Goal: Information Seeking & Learning: Learn about a topic

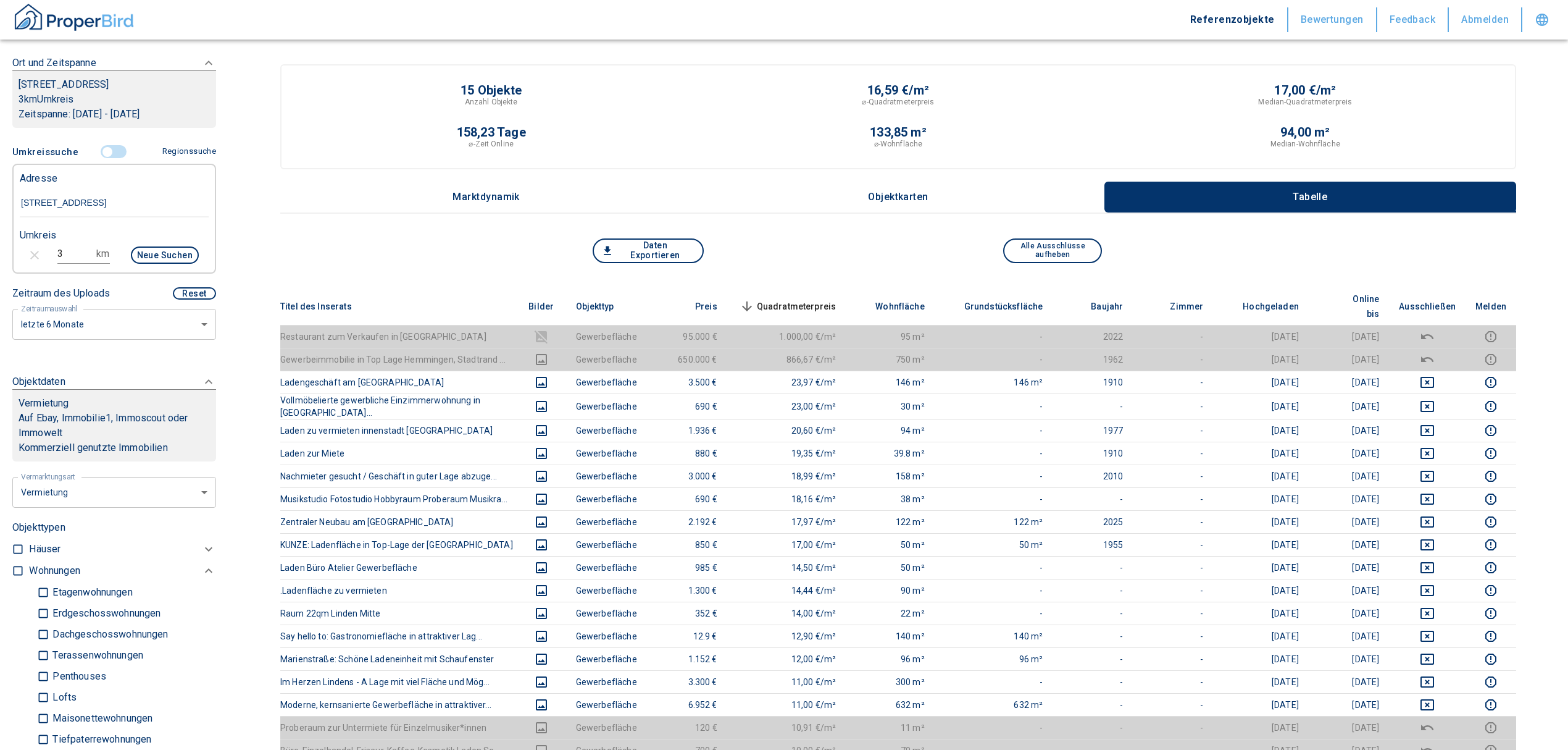
scroll to position [164, 0]
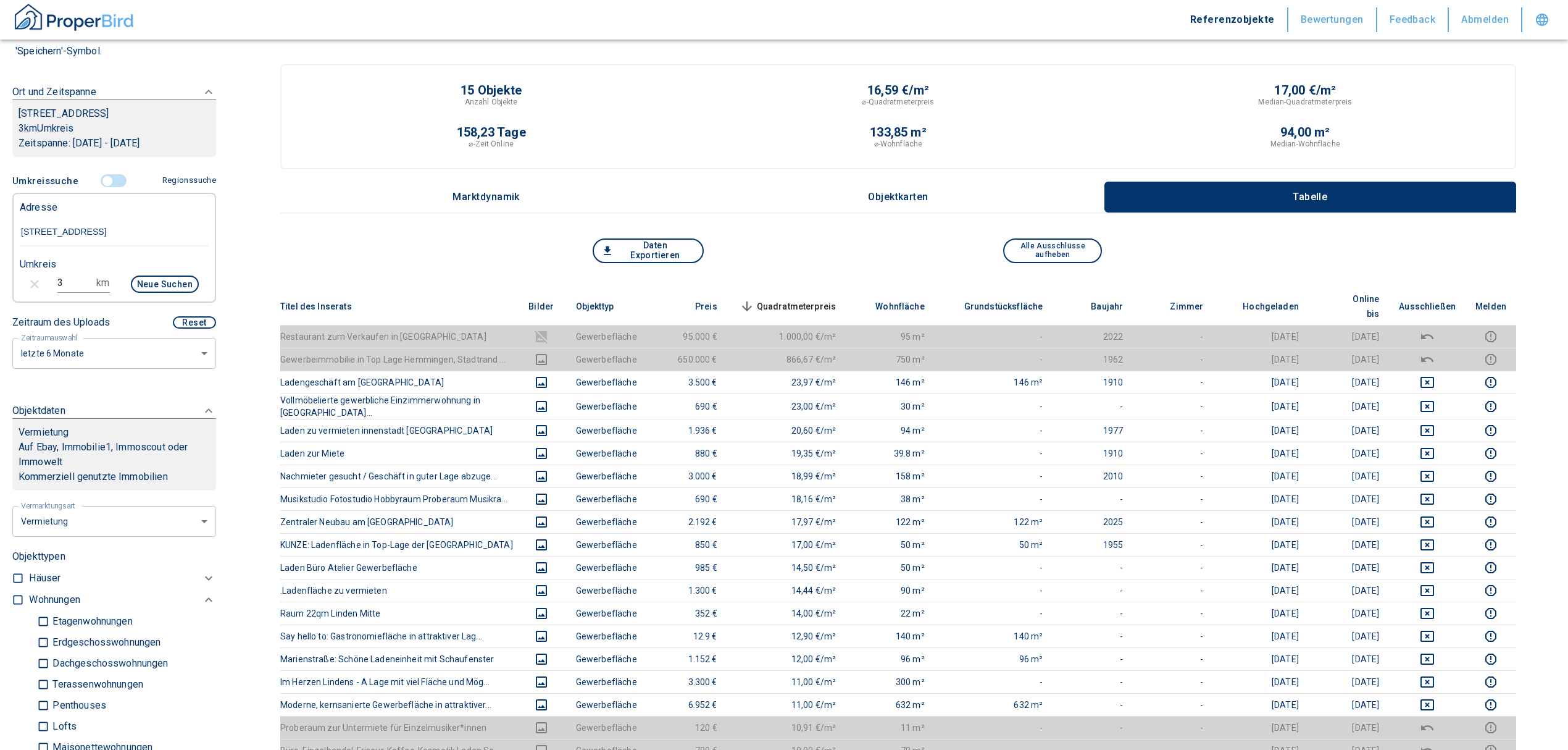
click at [100, 173] on span at bounding box center [114, 180] width 35 height 23
click at [101, 179] on input "controlled" at bounding box center [107, 181] width 37 height 14
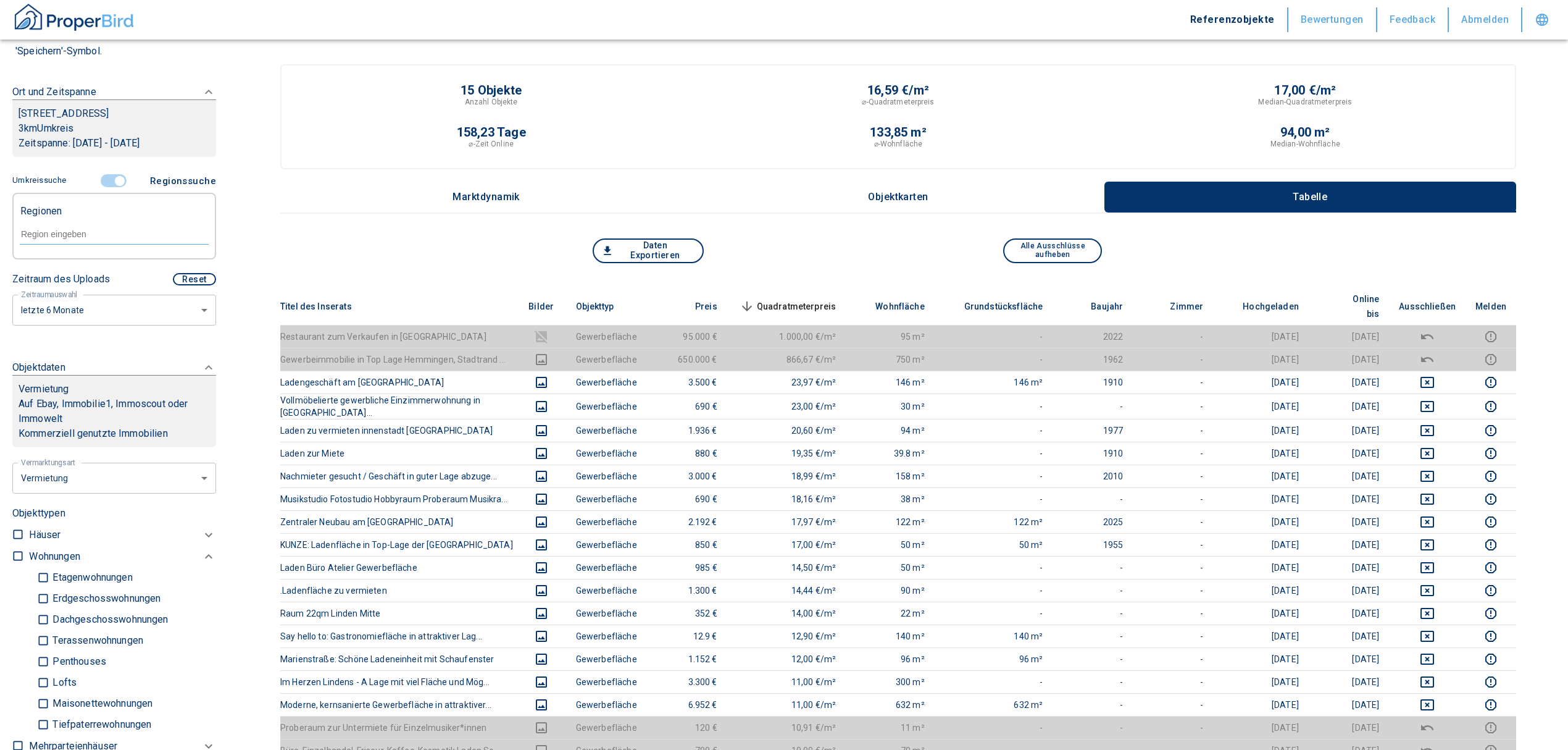
click at [116, 177] on input "controlled" at bounding box center [119, 181] width 37 height 14
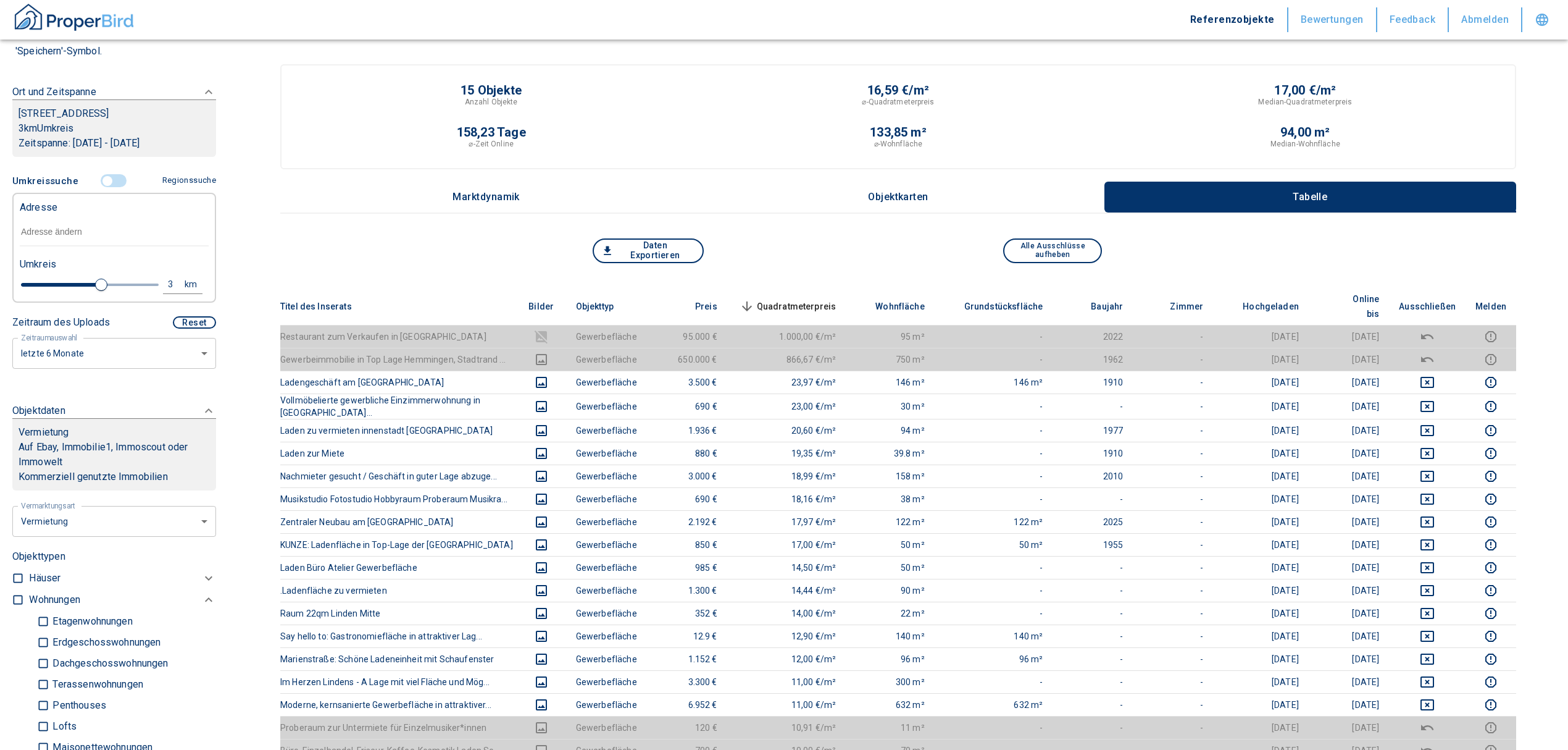
click at [66, 233] on input "text" at bounding box center [114, 232] width 189 height 29
click at [100, 183] on input "controlled" at bounding box center [107, 181] width 37 height 14
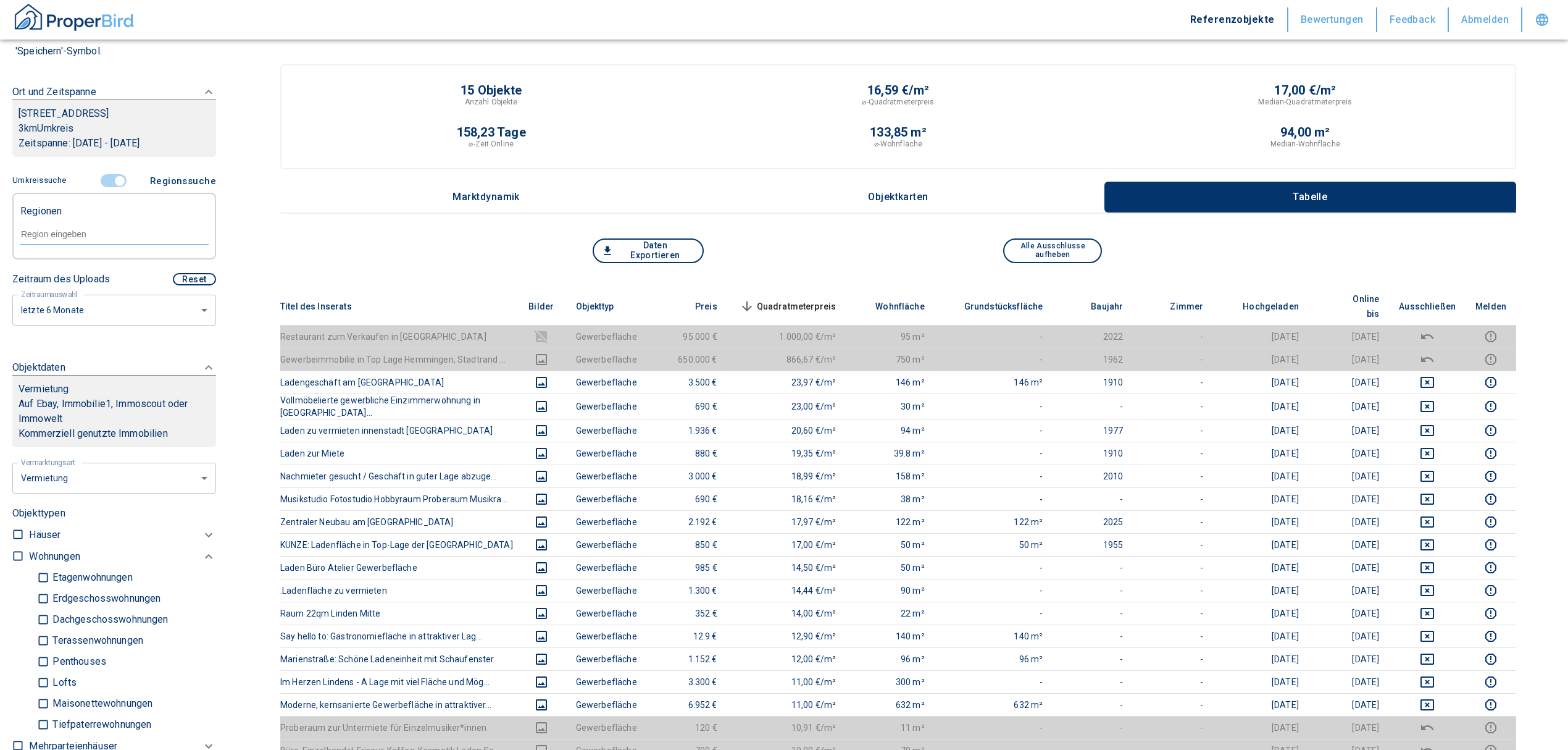
click at [110, 179] on input "controlled" at bounding box center [119, 181] width 37 height 14
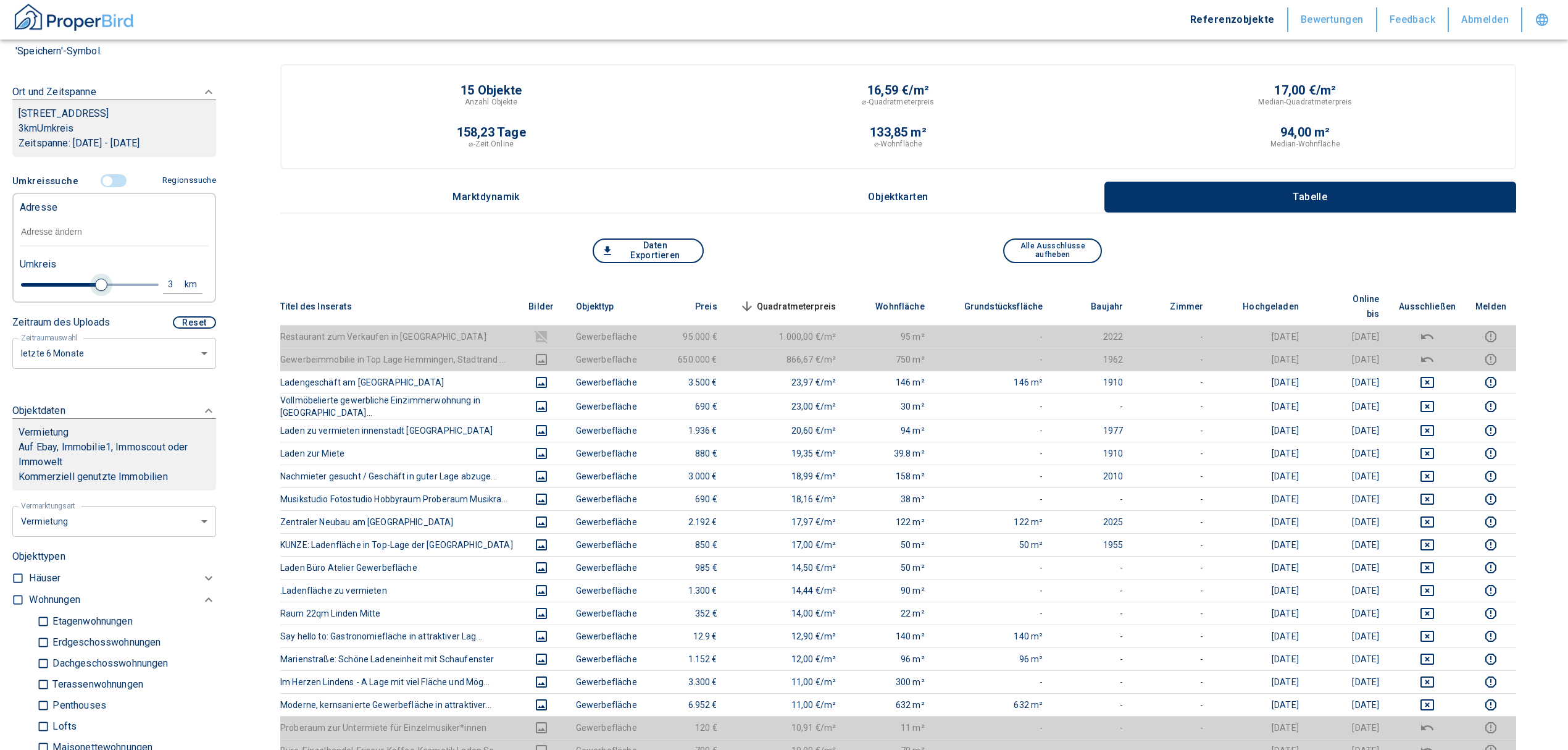
type input "2020"
type input "2.8"
type input "2020"
type input "2.6"
type input "2020"
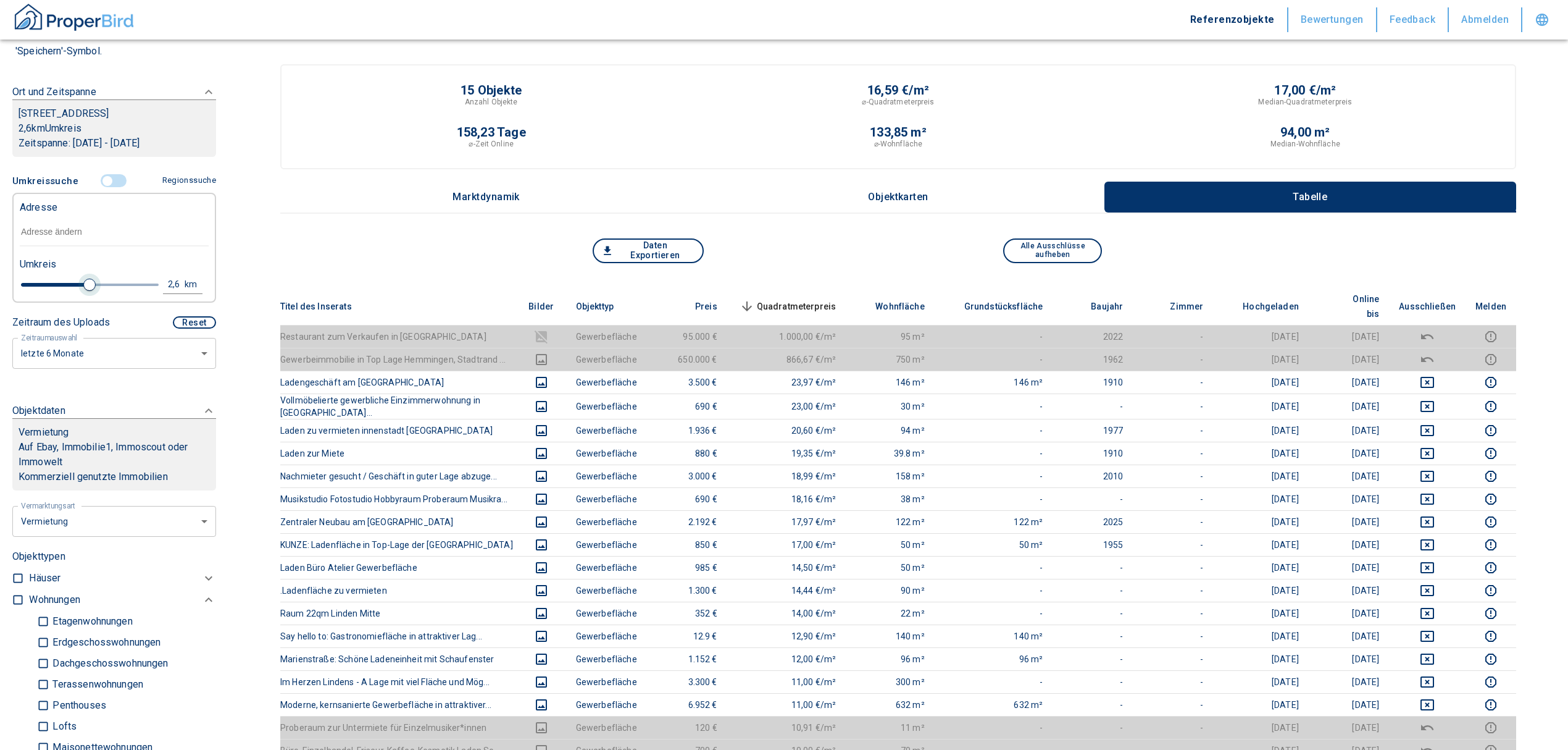
type input "2.4"
type input "2020"
type input "2.2"
type input "2020"
type input "2"
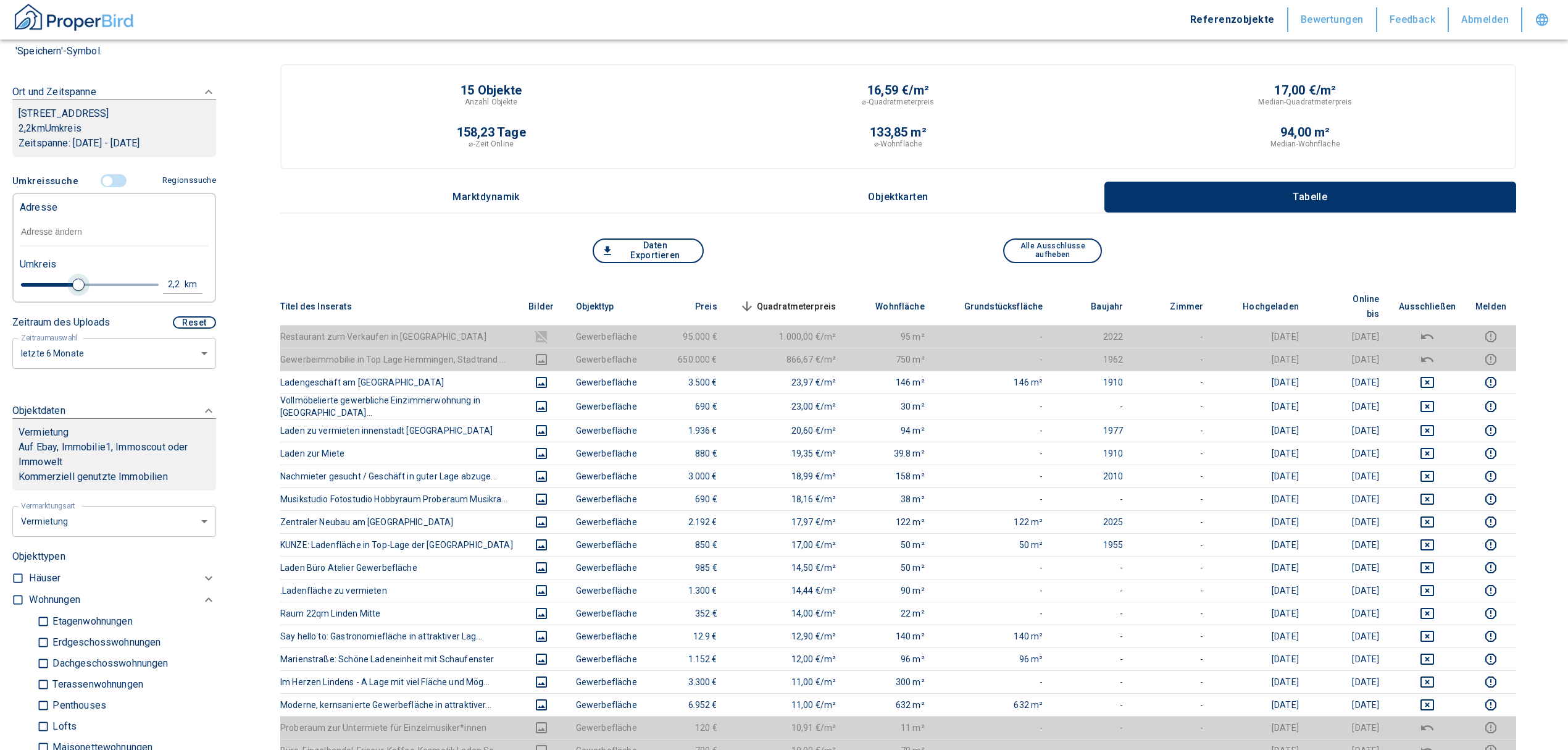
type input "2020"
type input "1.8"
type input "2020"
type input "1.6"
type input "2020"
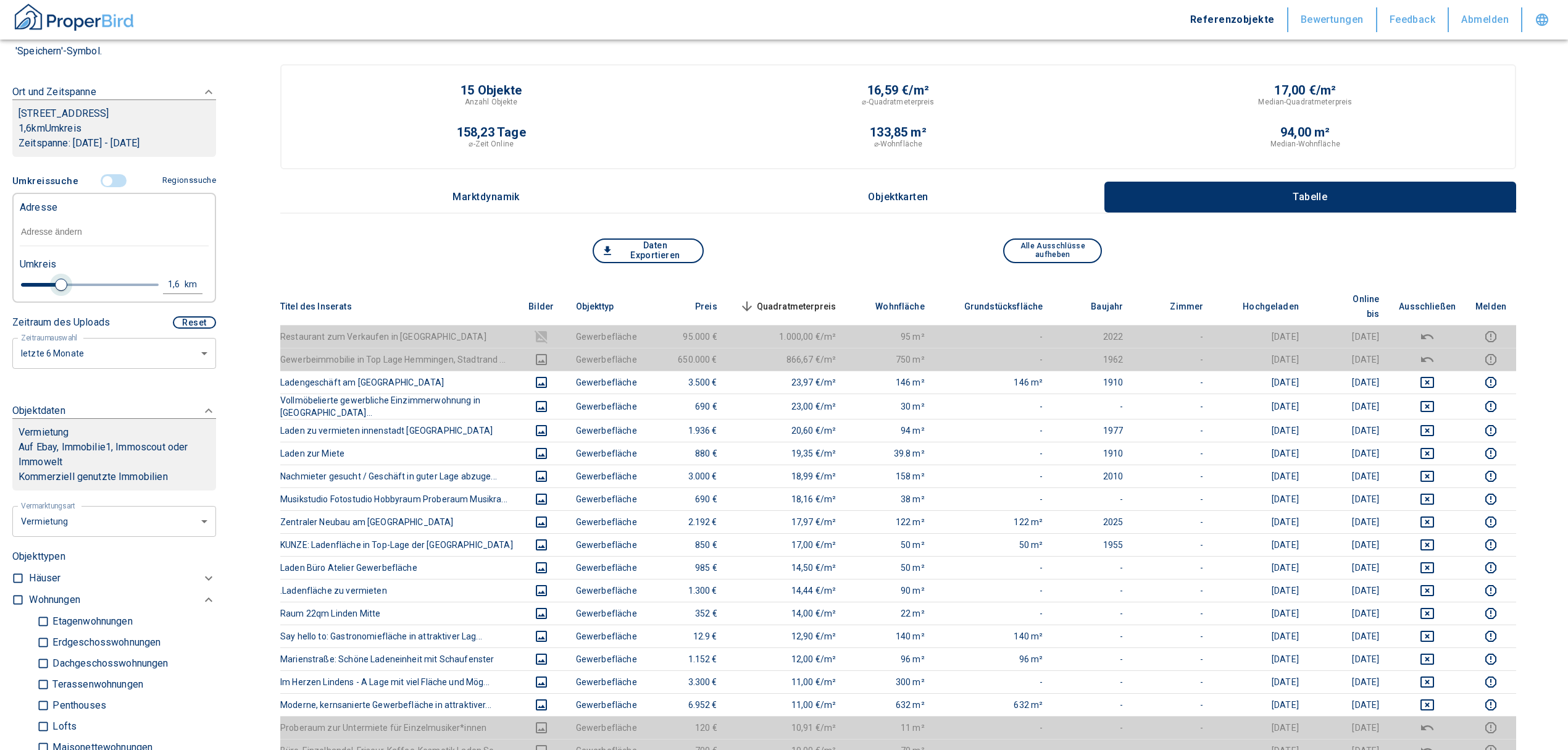
type input "1.4"
type input "2020"
type input "1.2"
type input "2020"
type input "1"
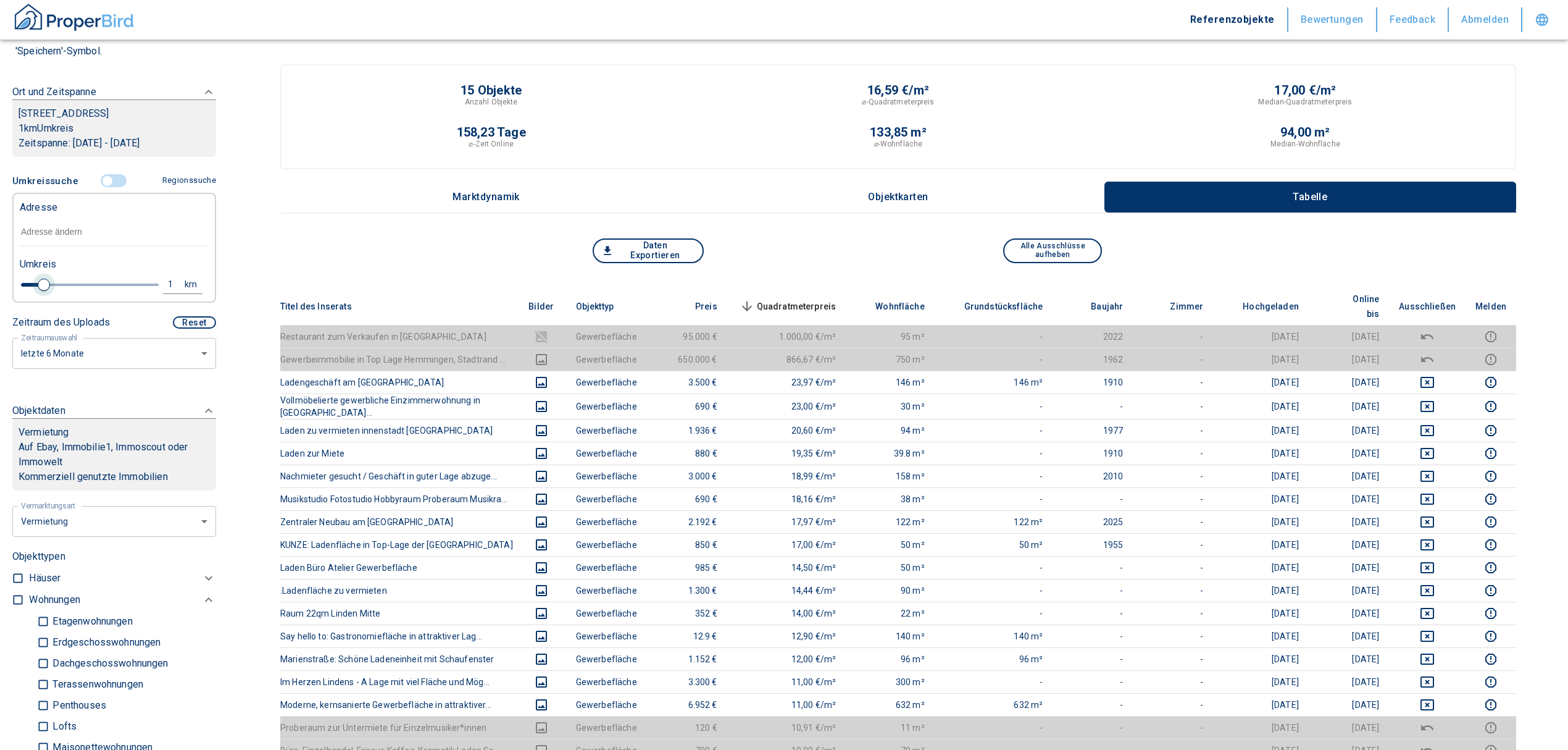
drag, startPoint x: 94, startPoint y: 280, endPoint x: 41, endPoint y: 291, distance: 54.1
click at [41, 291] on span at bounding box center [44, 284] width 12 height 12
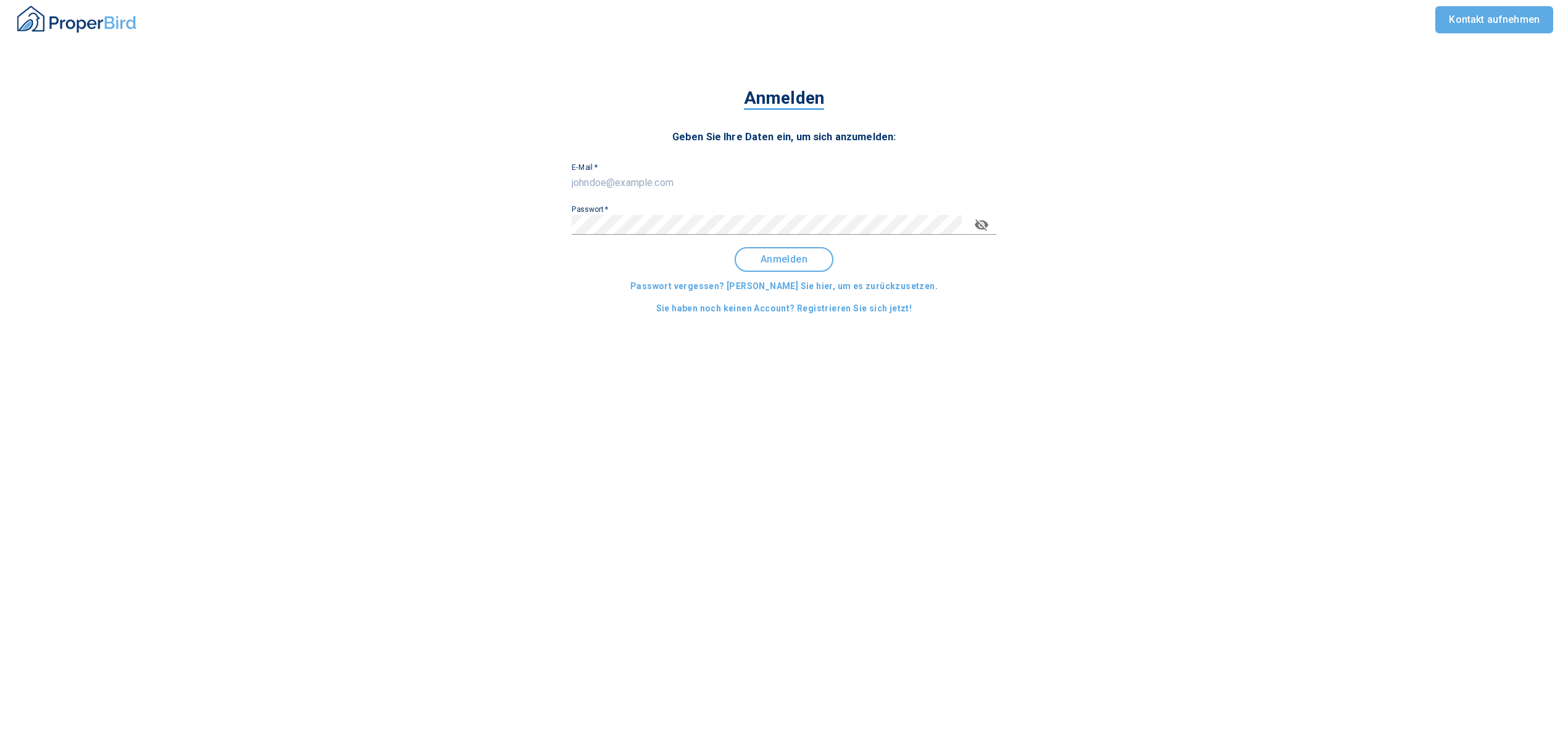
click at [598, 178] on input "E-Mail   *" at bounding box center [784, 183] width 425 height 20
type input "[EMAIL_ADDRESS][DOMAIN_NAME]"
click at [769, 257] on span "Anmelden" at bounding box center [784, 259] width 77 height 11
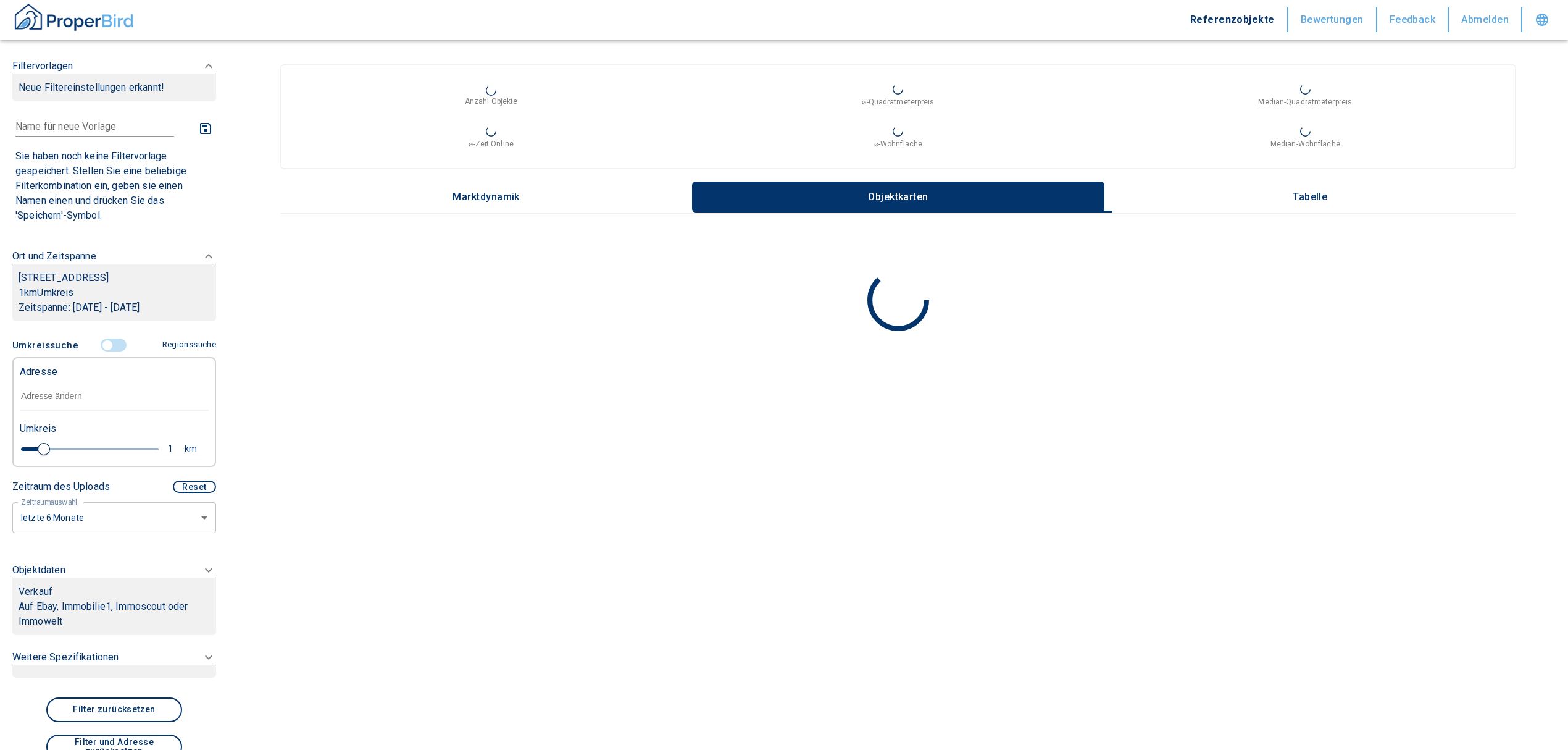
type input "2020"
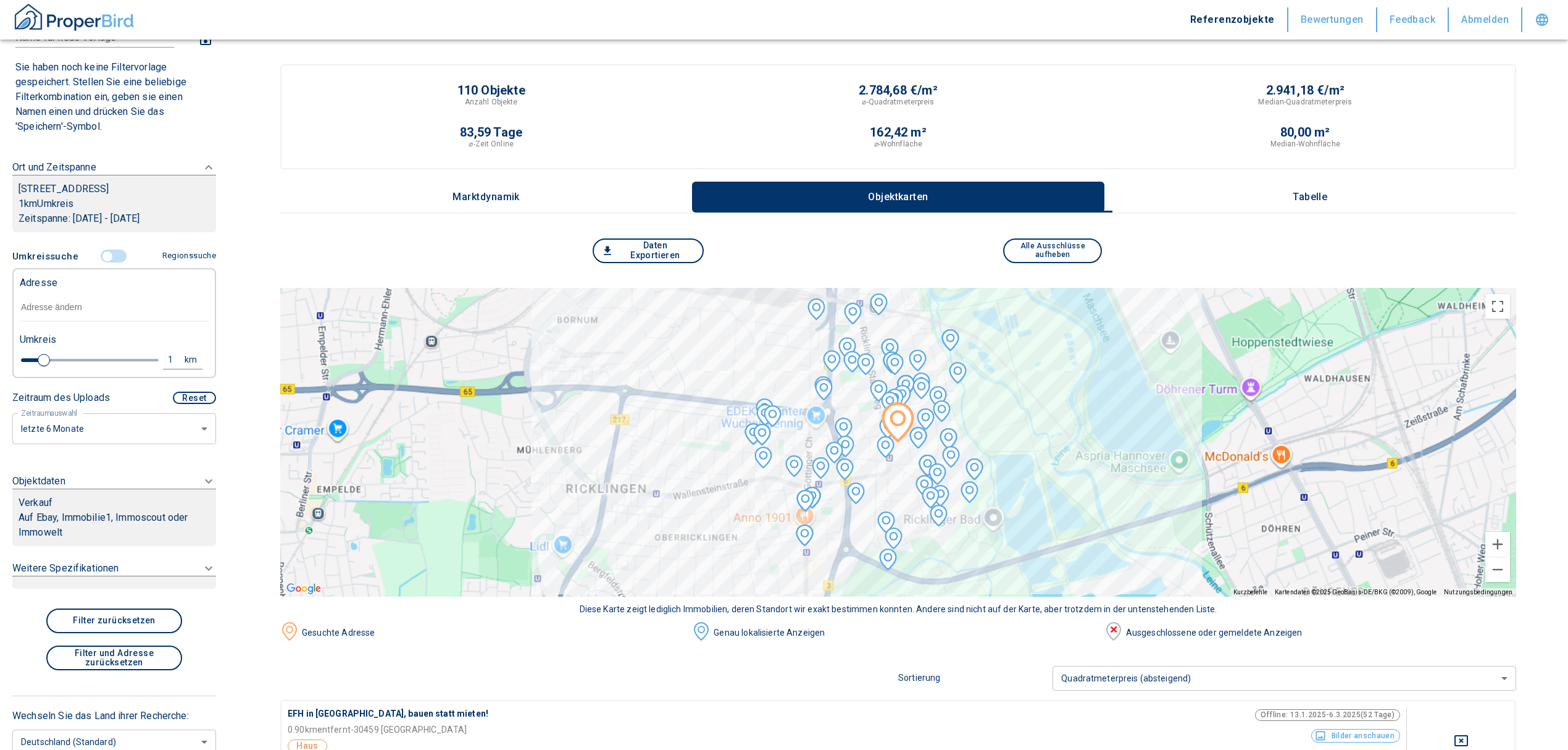
scroll to position [63, 0]
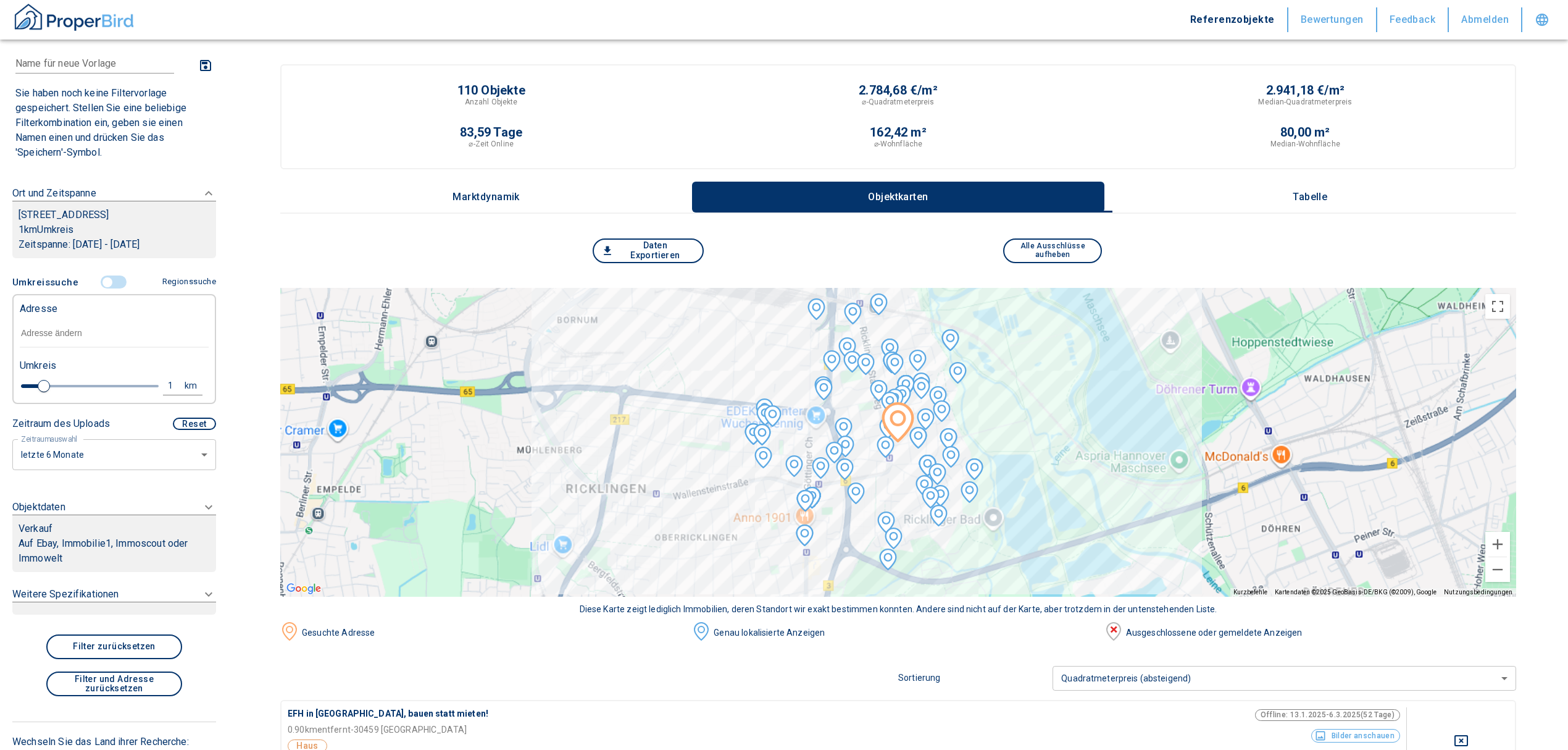
click at [87, 326] on input "text" at bounding box center [114, 334] width 189 height 29
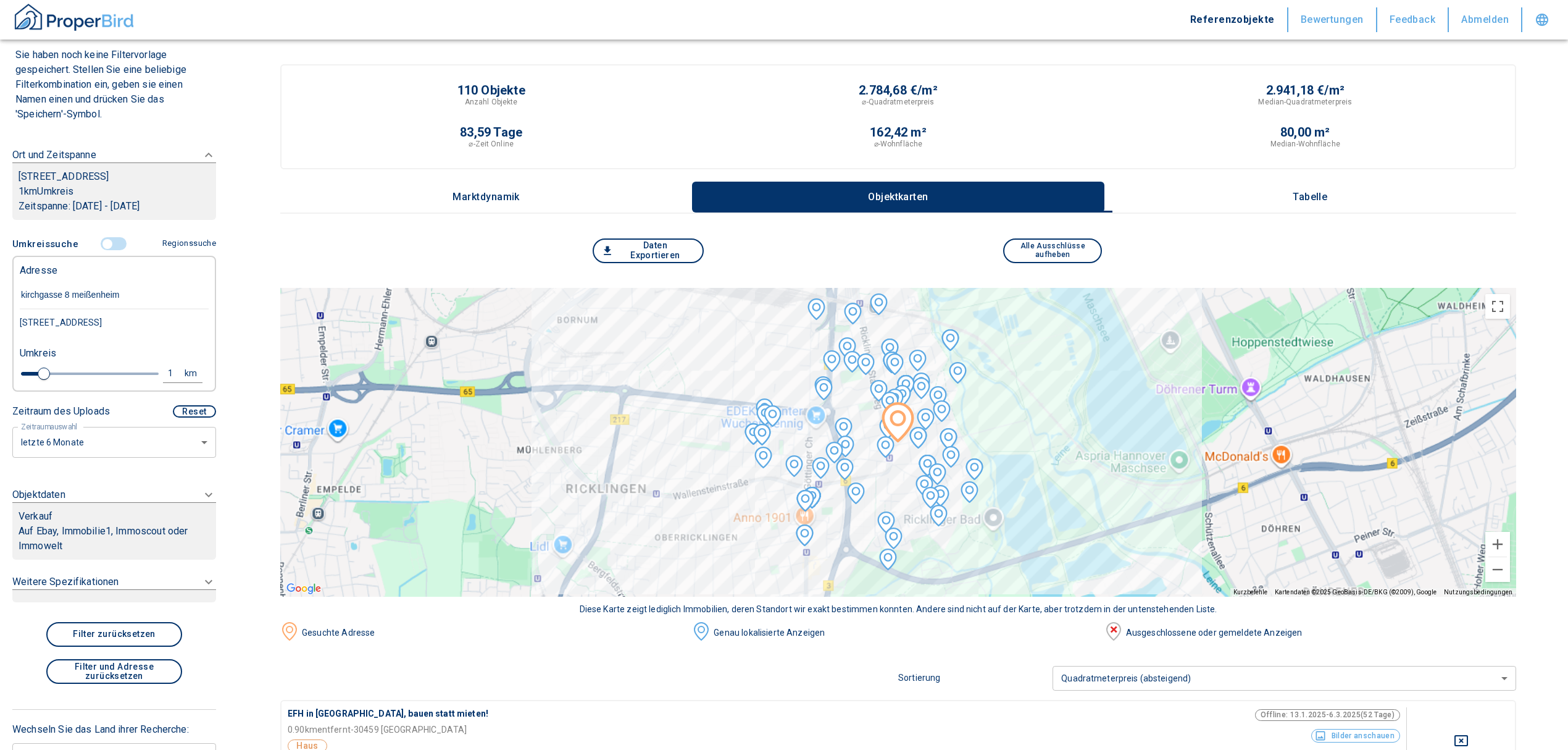
scroll to position [89, 0]
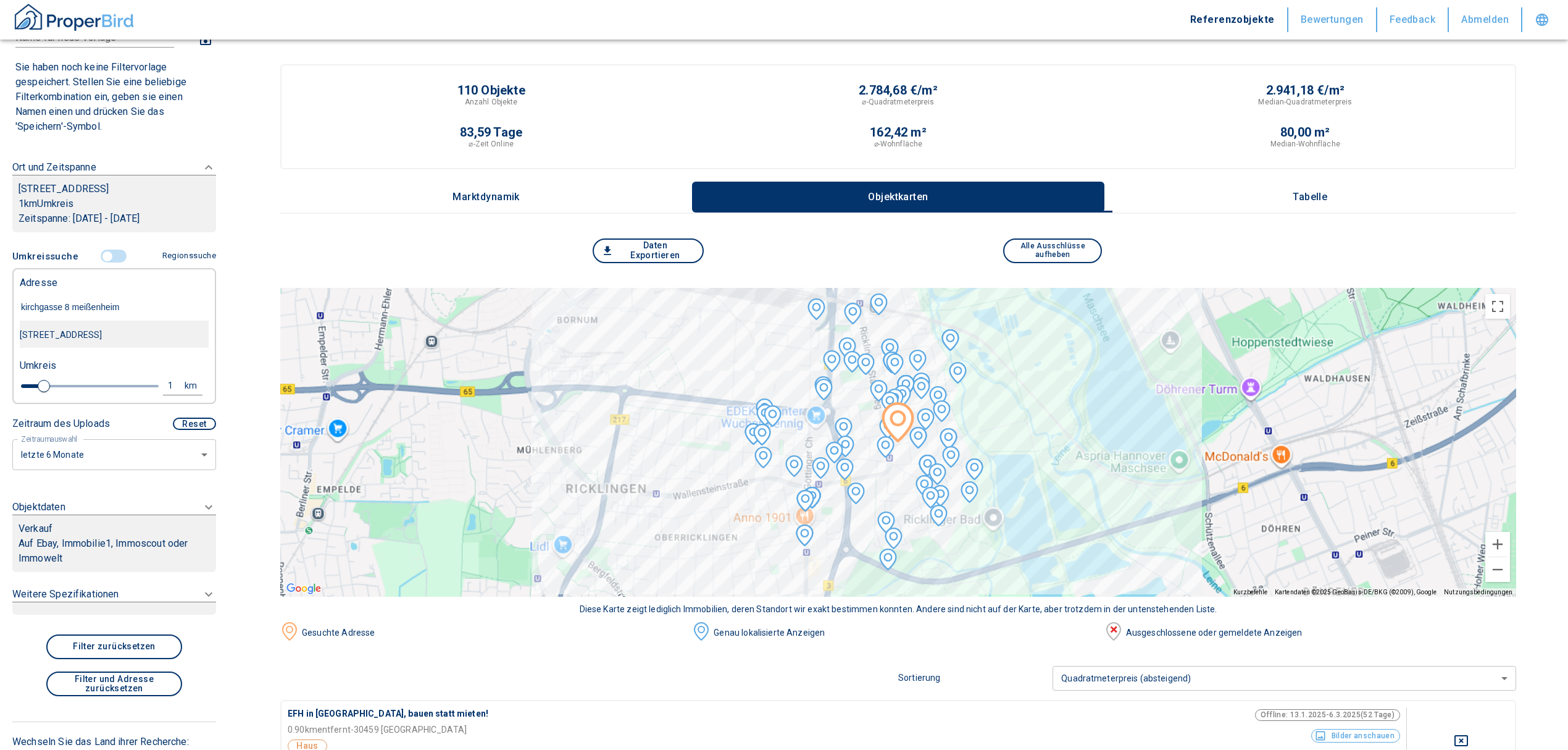
click at [117, 334] on div "[STREET_ADDRESS]" at bounding box center [114, 335] width 189 height 26
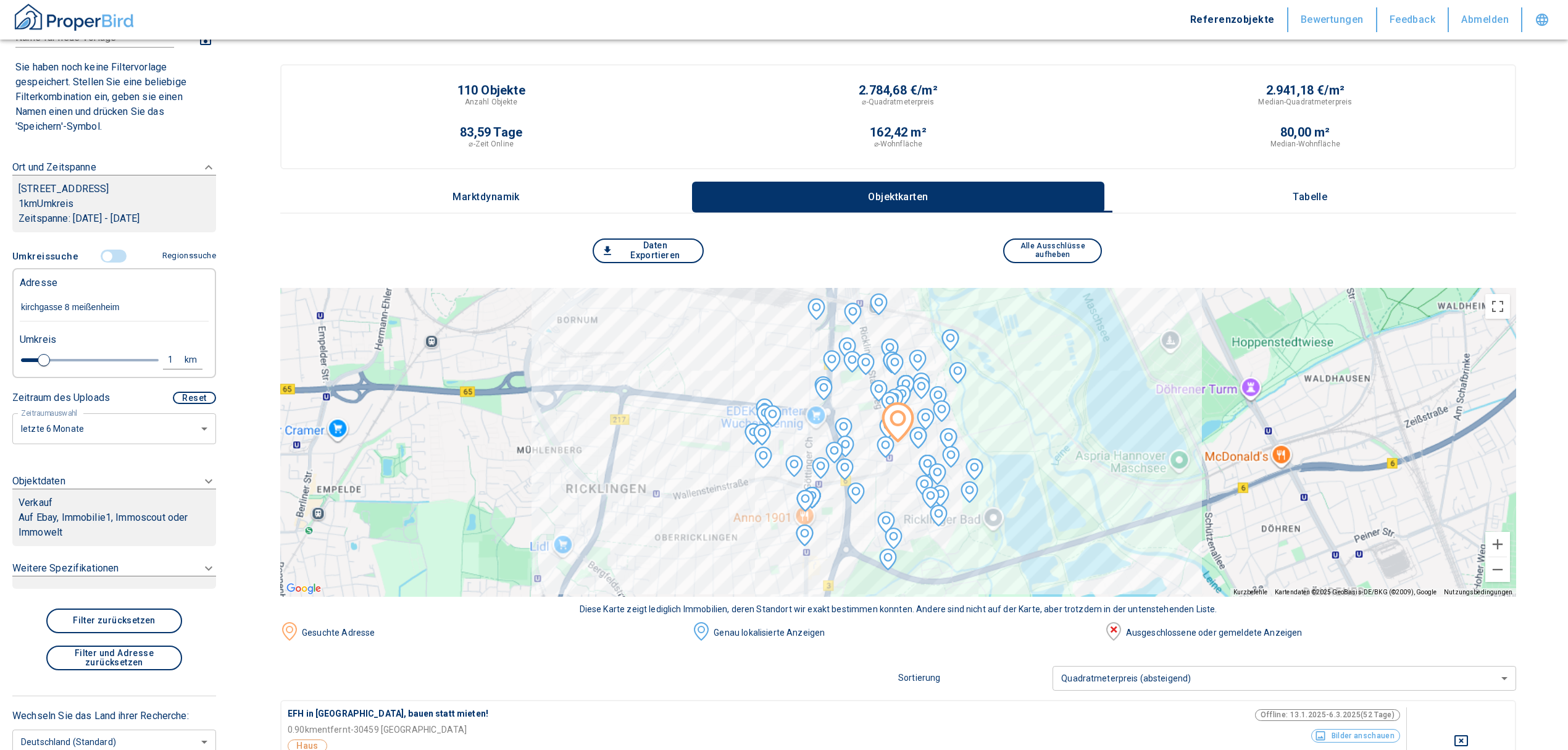
scroll to position [63, 0]
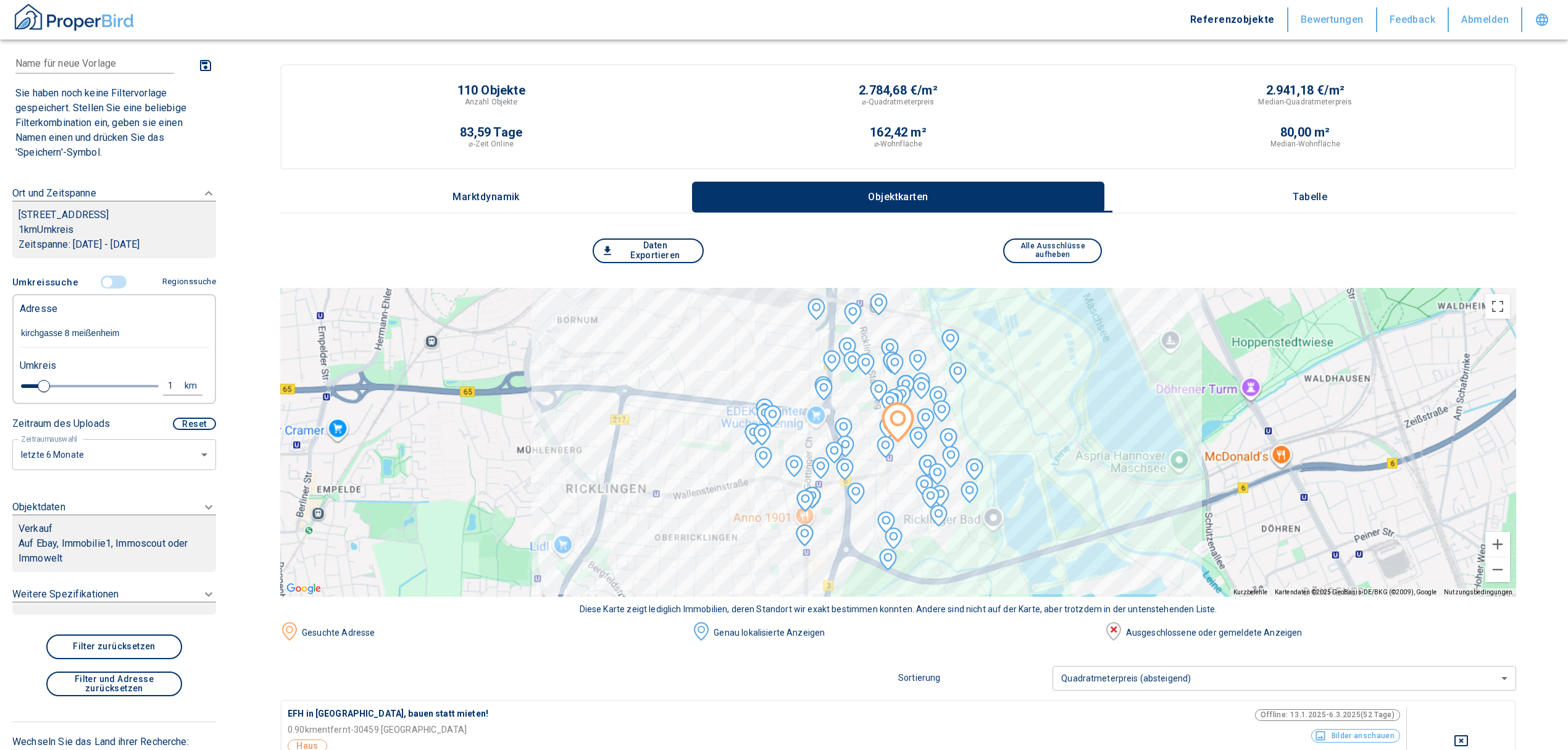
type input "[STREET_ADDRESS]"
type input "2020"
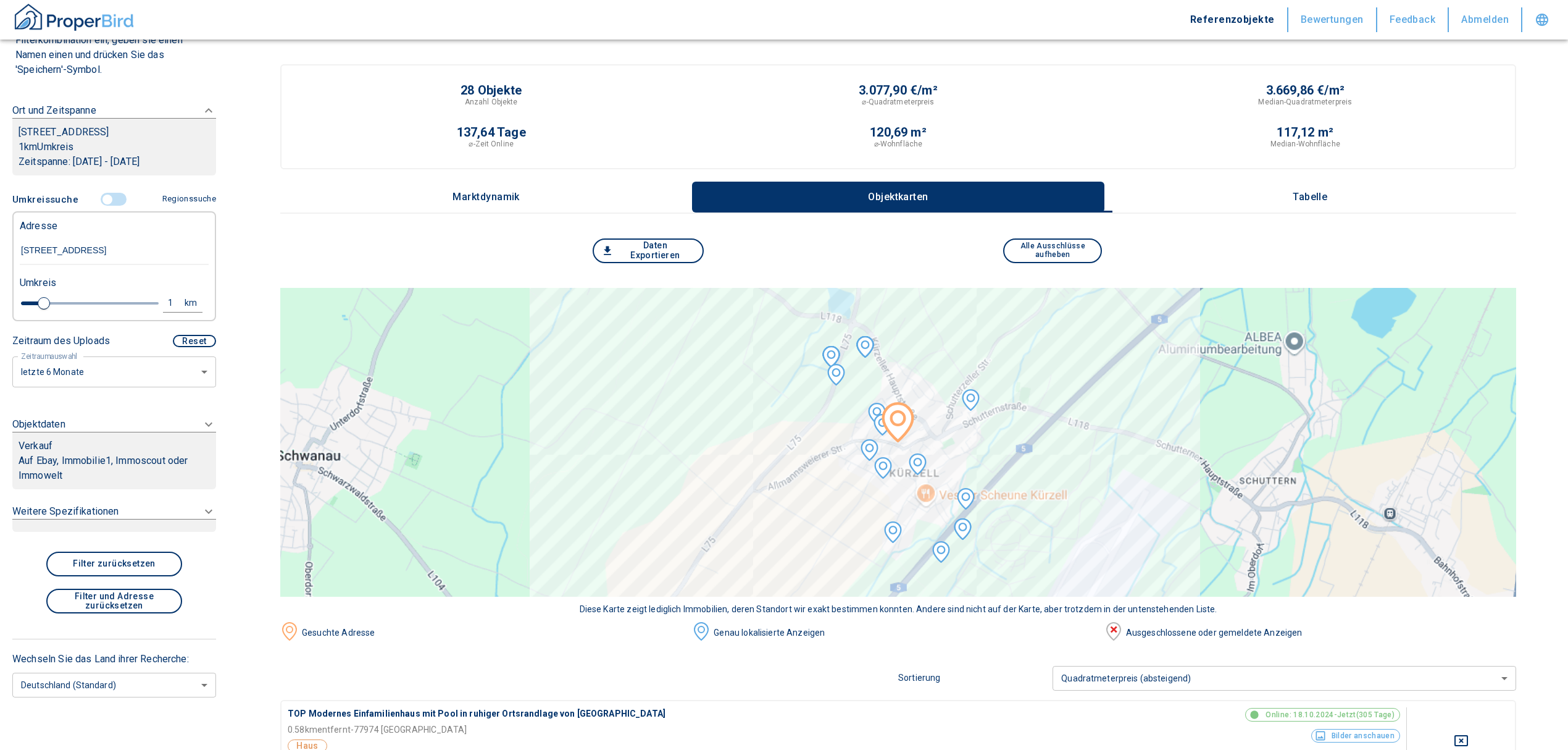
type input "[STREET_ADDRESS]"
click at [78, 444] on div "Verkauf" at bounding box center [115, 446] width 192 height 15
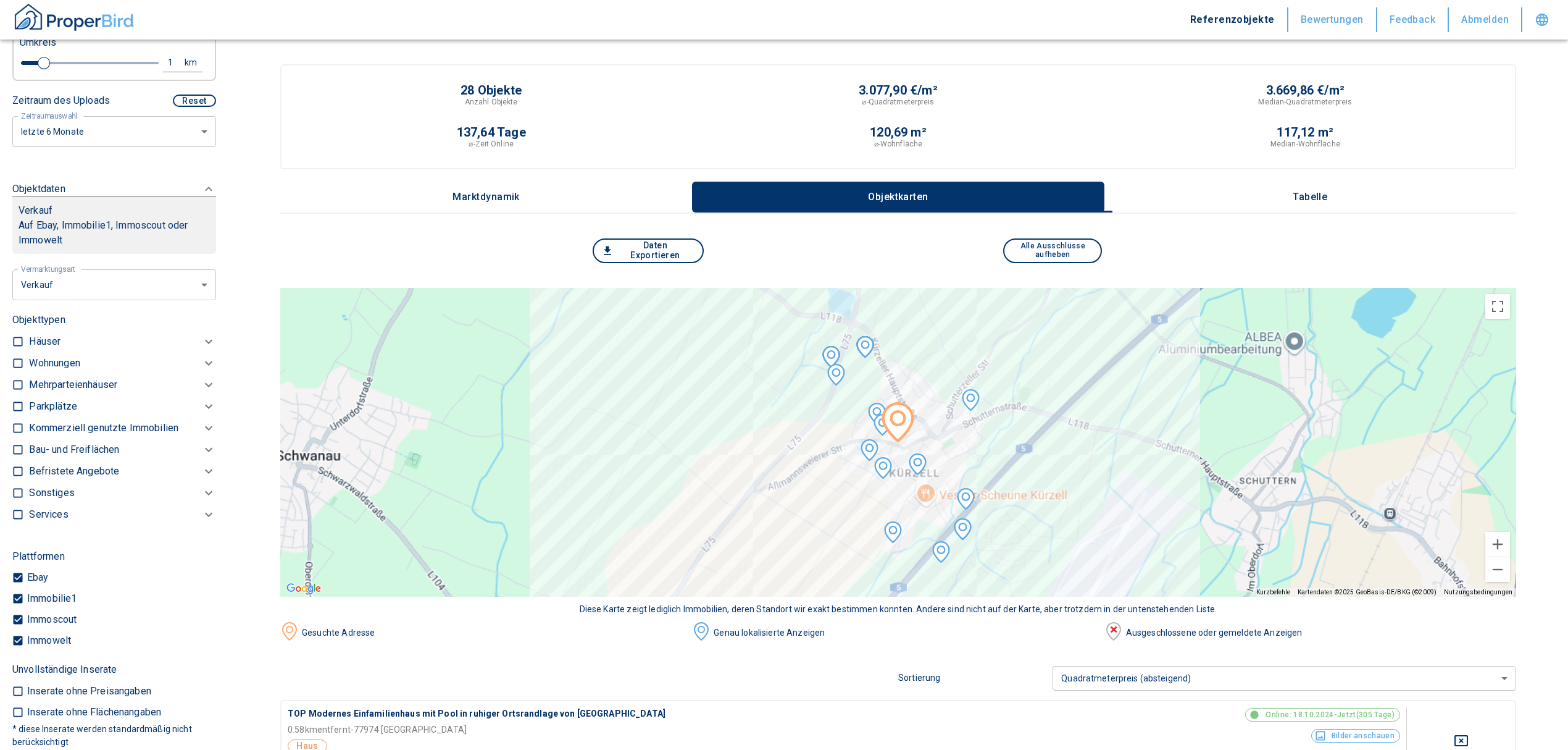
scroll to position [364, 0]
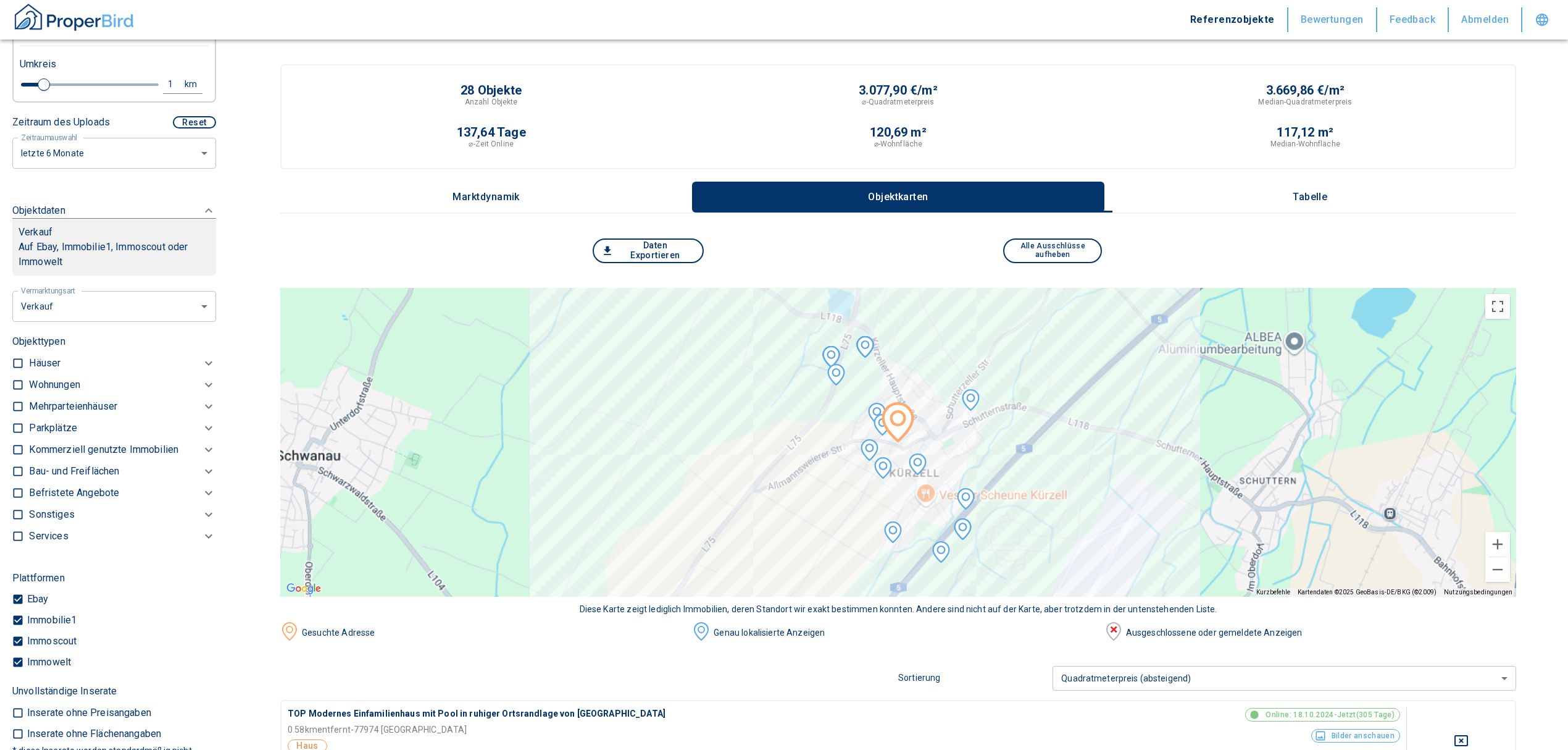
click at [49, 363] on p "Häuser" at bounding box center [44, 364] width 32 height 15
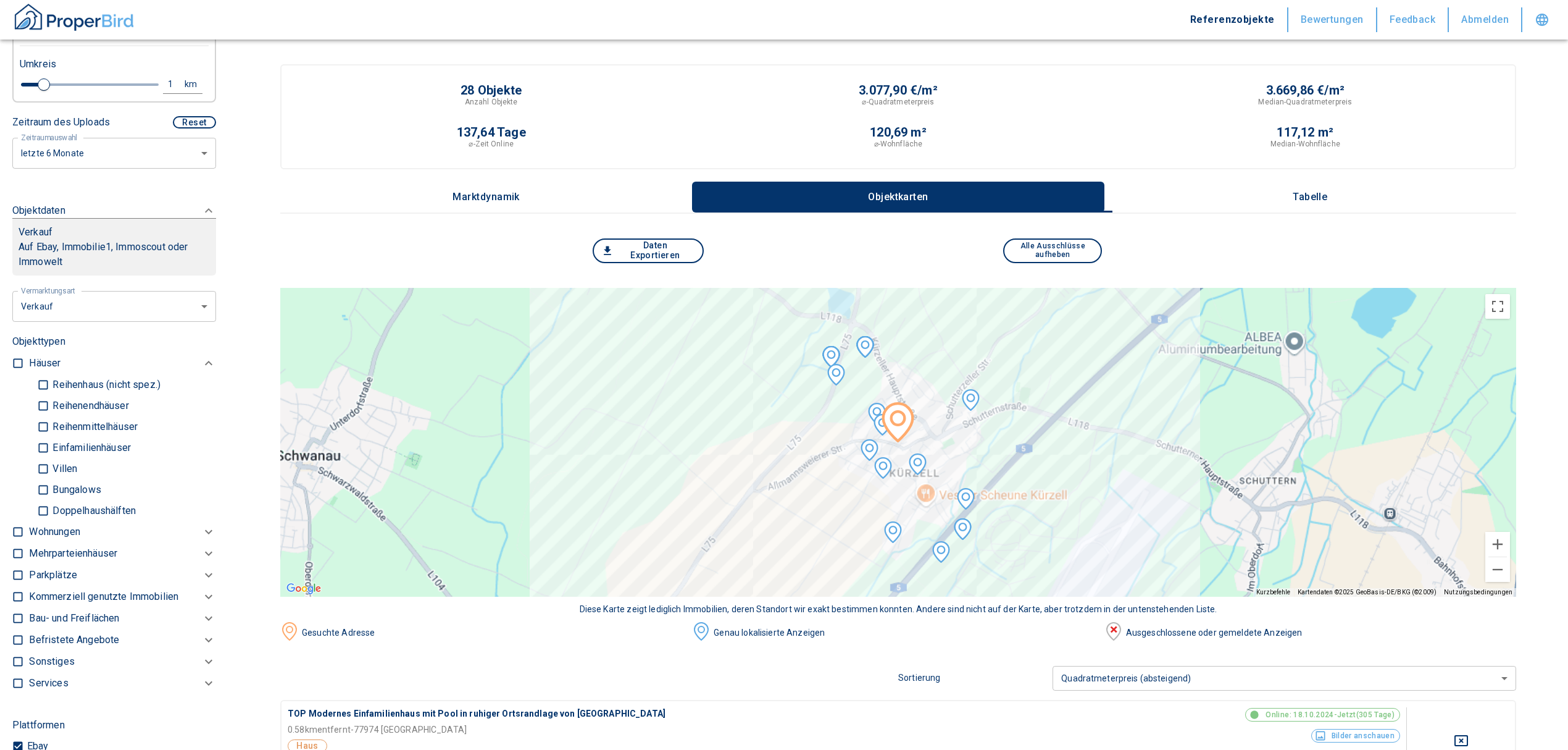
click at [42, 441] on input "Einfamilienhäuser" at bounding box center [43, 447] width 12 height 22
checkbox input "true"
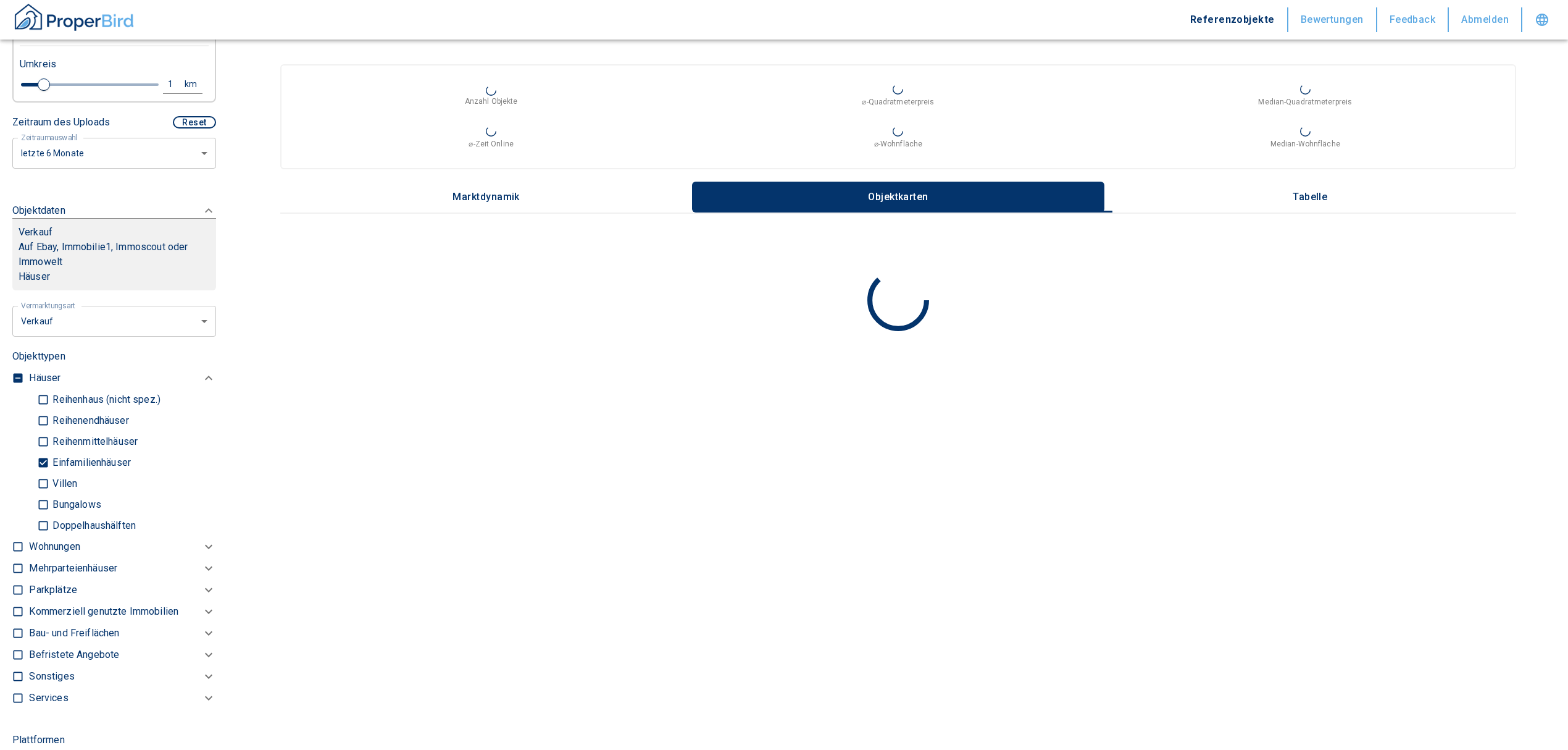
type input "2020"
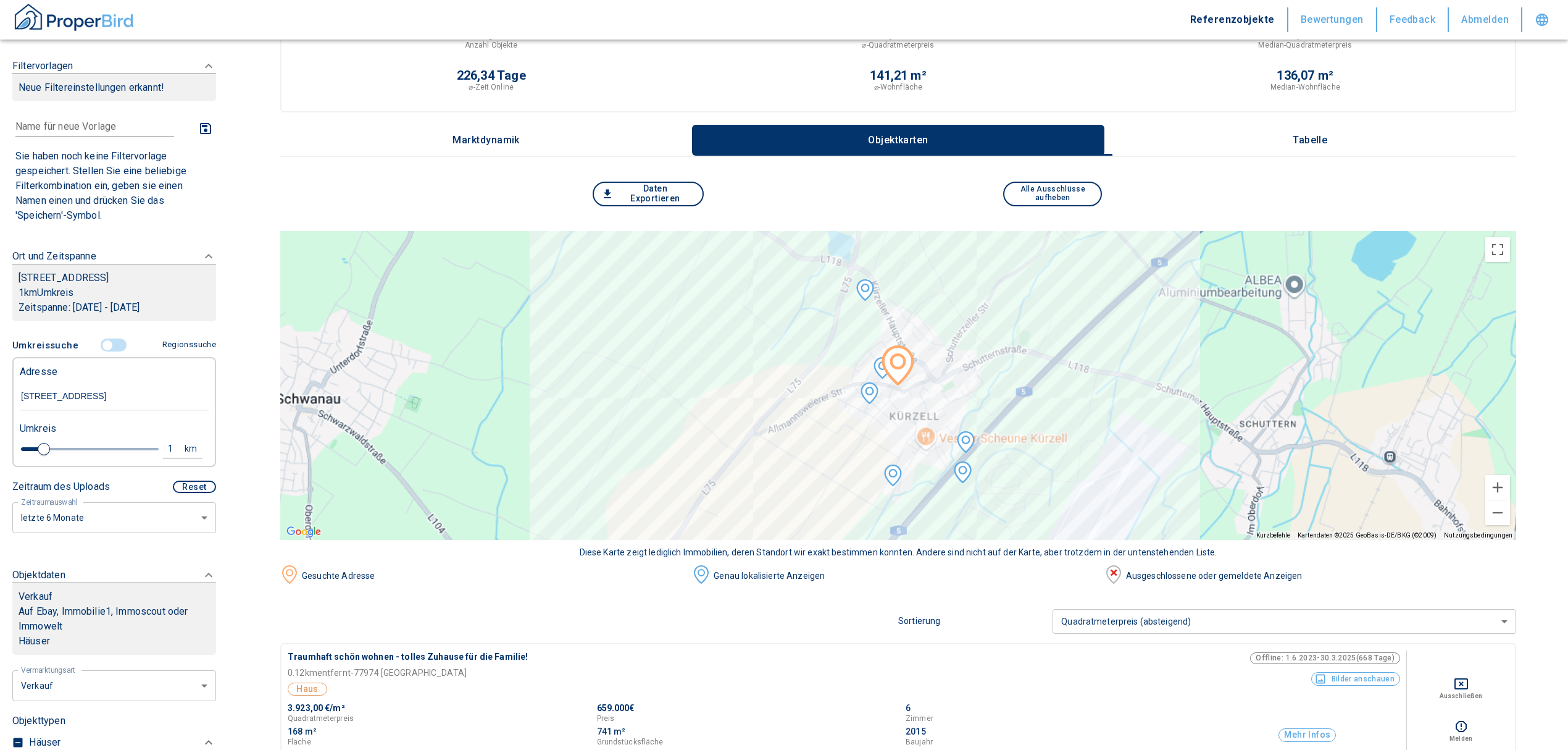
scroll to position [82, 0]
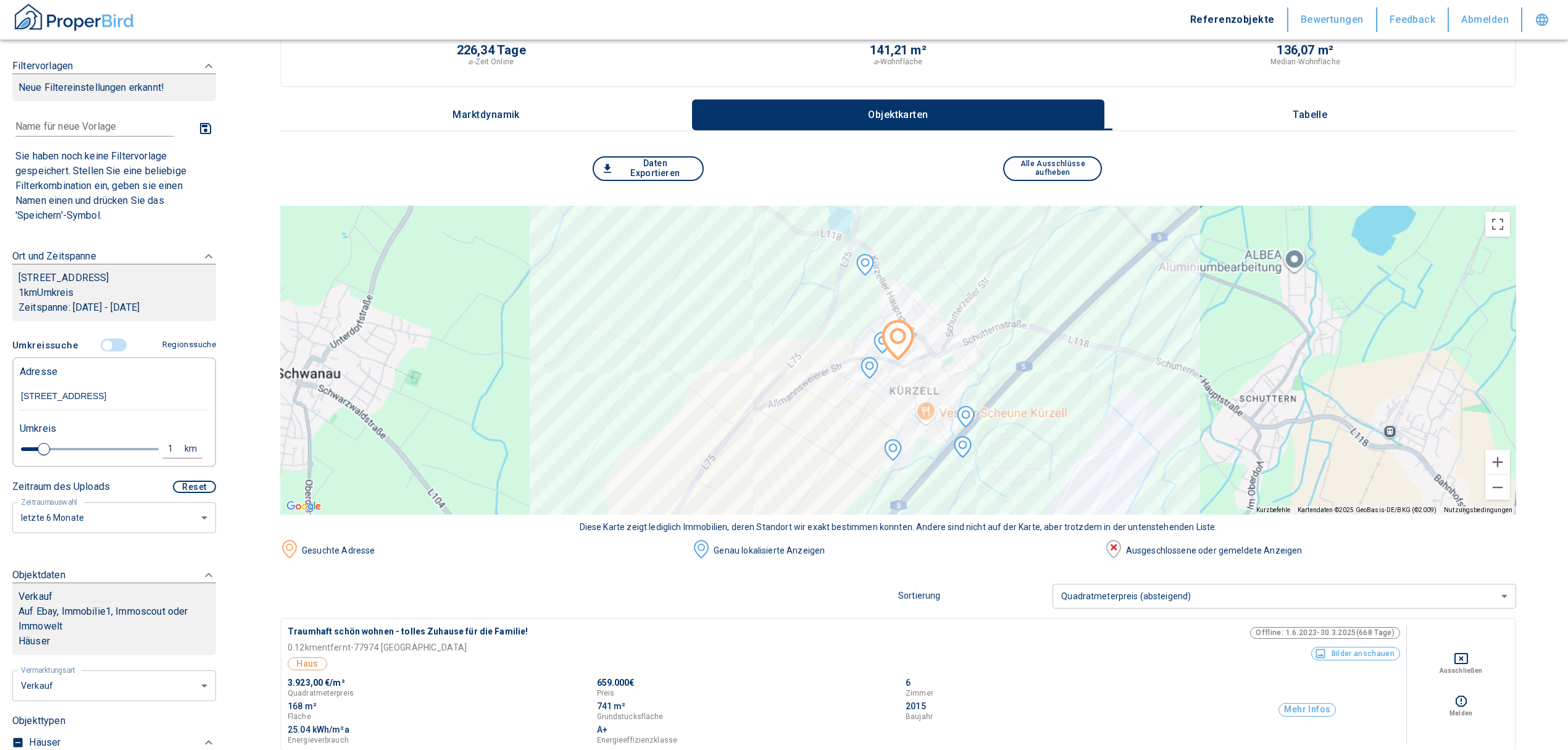
click at [1310, 114] on p "Tabelle" at bounding box center [1310, 115] width 62 height 11
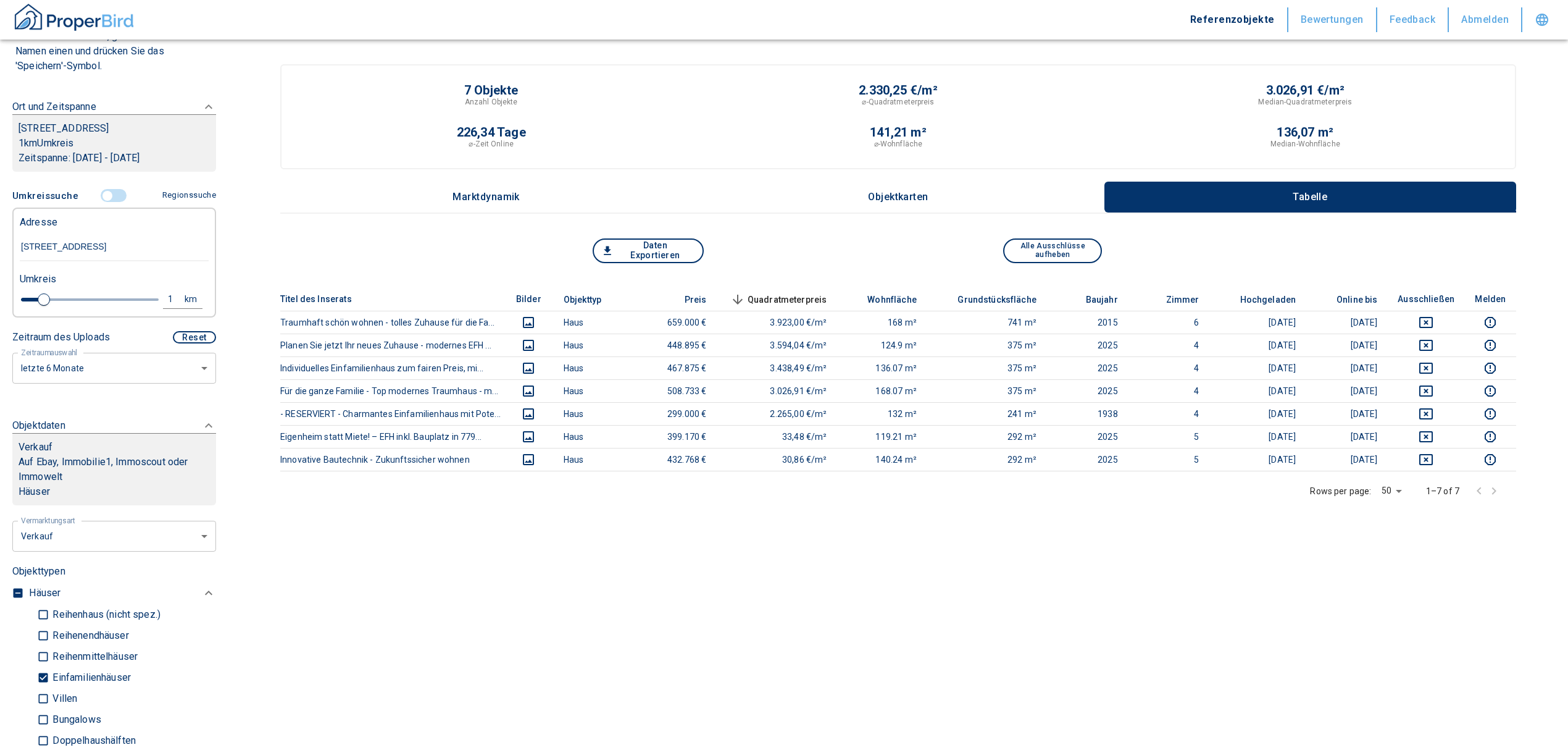
scroll to position [0, 0]
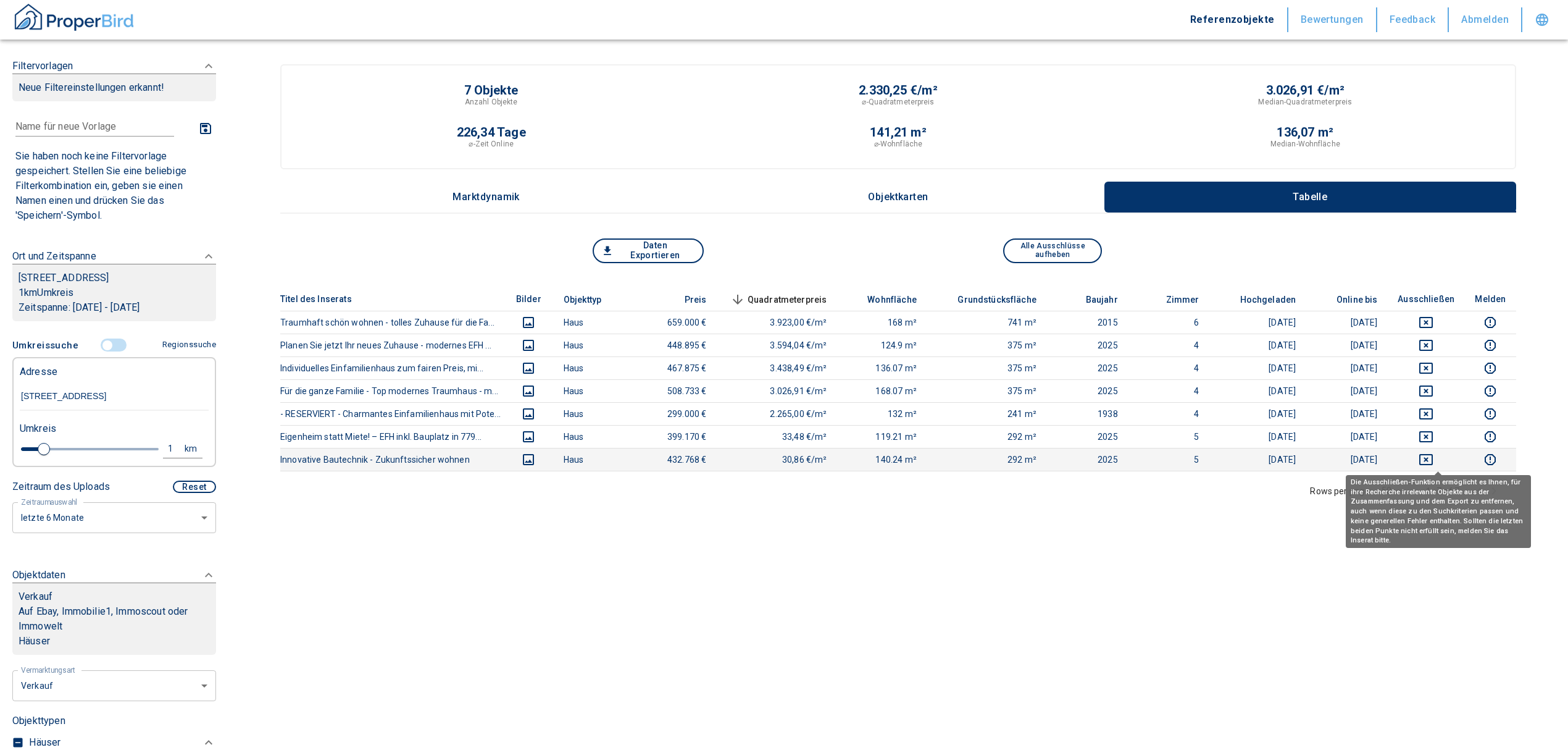
click at [1434, 461] on icon "deselect this listing" at bounding box center [1426, 460] width 15 height 15
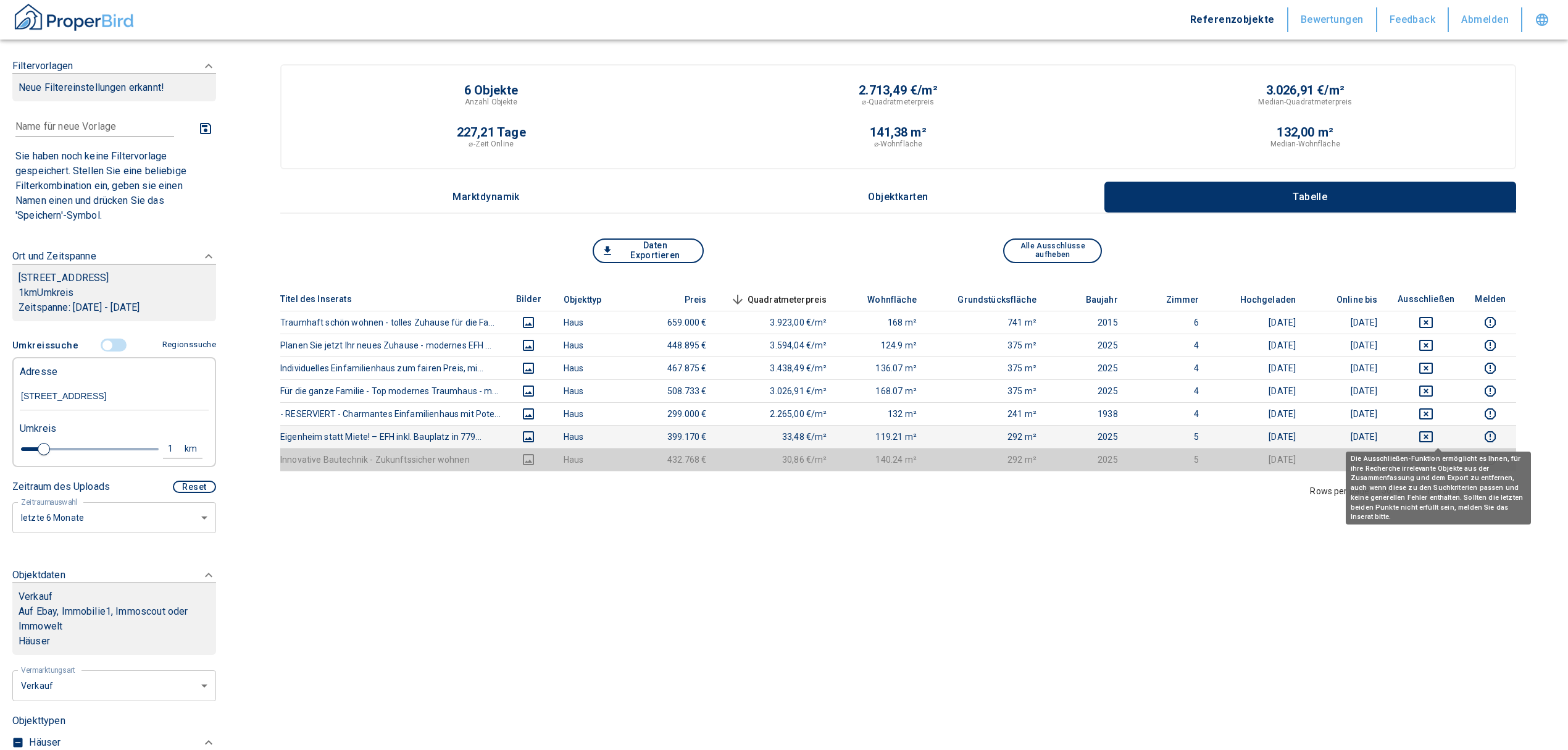
click at [1433, 431] on icon "deselect this listing" at bounding box center [1426, 436] width 14 height 11
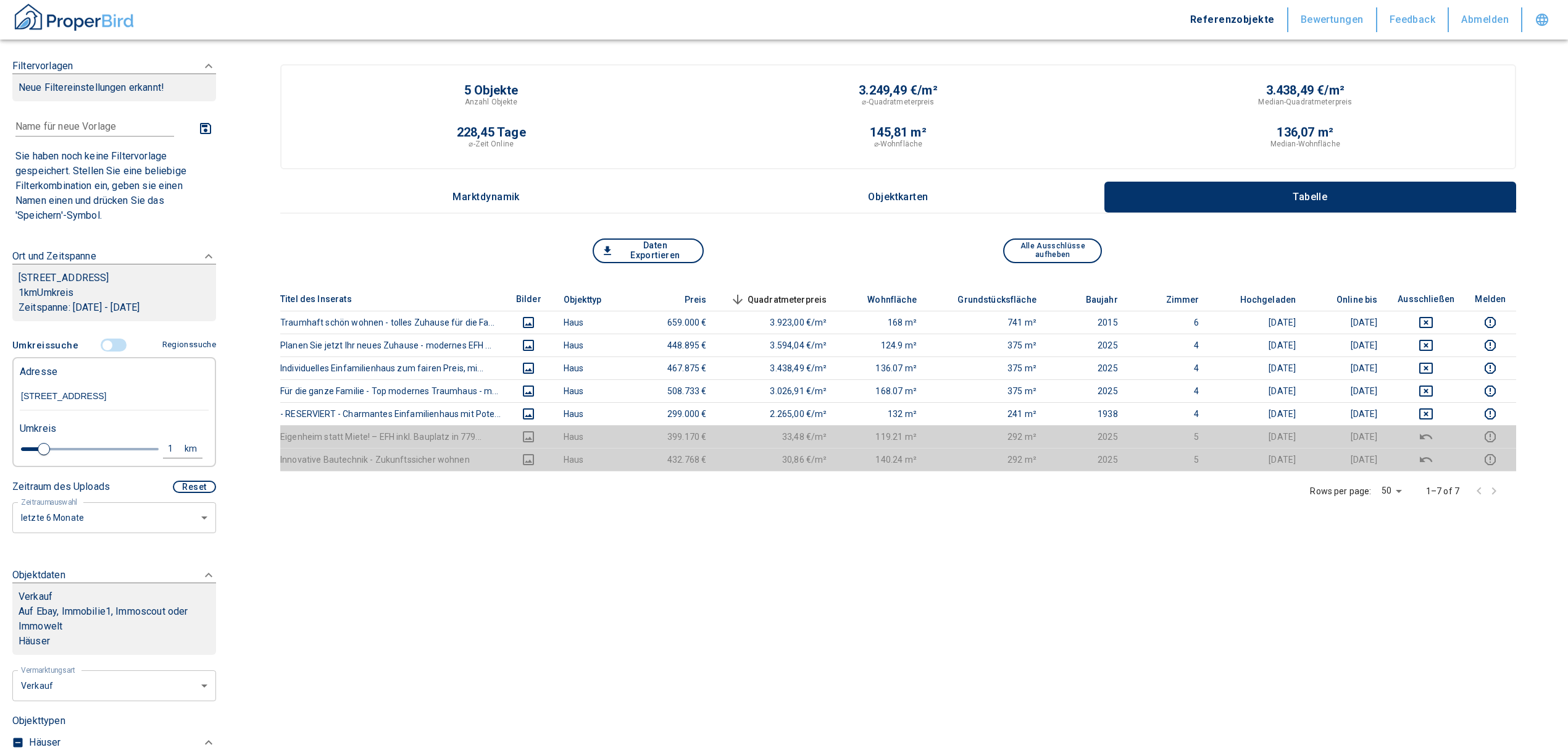
click at [166, 447] on div "1" at bounding box center [176, 449] width 22 height 15
drag, startPoint x: 30, startPoint y: 445, endPoint x: -27, endPoint y: 446, distance: 57.0
click at [0, 446] on html "Referenzobjekte Bewertungen Feedback Abmelden Filtervorlagen Neue Filtereinstel…" at bounding box center [784, 448] width 1568 height 896
type input "2"
click at [134, 450] on button "Neue Suchen" at bounding box center [165, 448] width 68 height 17
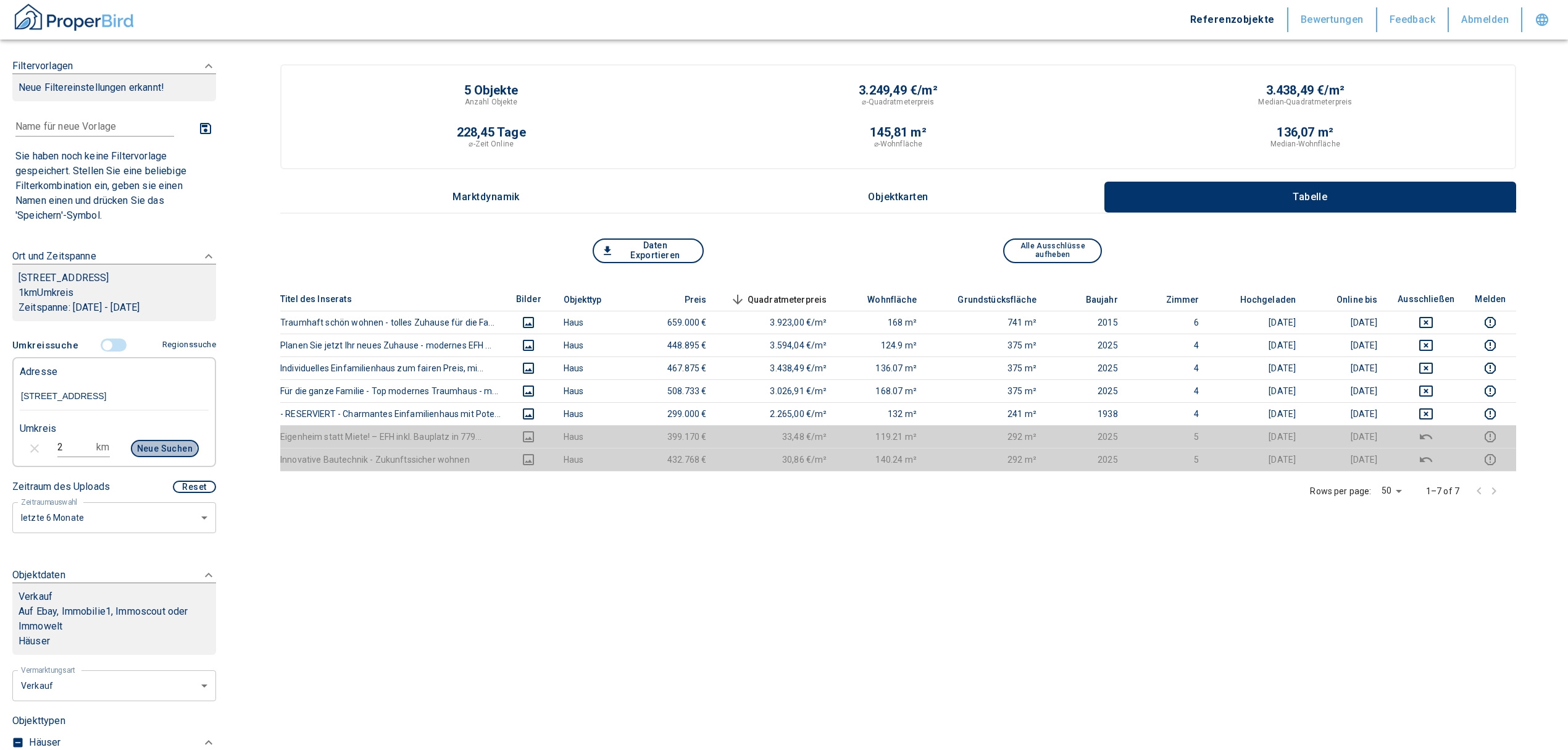
type input "2020"
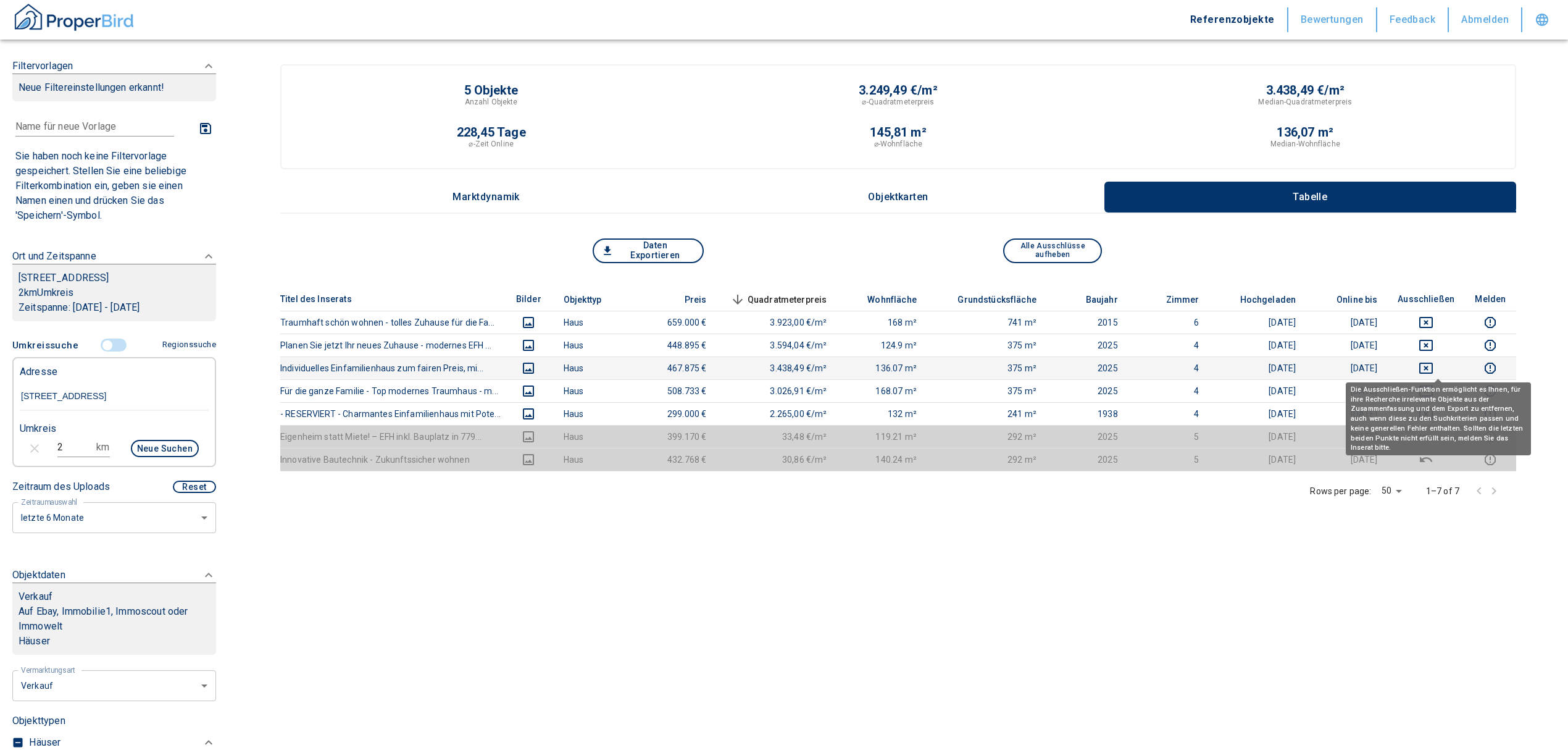
click at [1434, 367] on icon "deselect this listing" at bounding box center [1426, 368] width 15 height 15
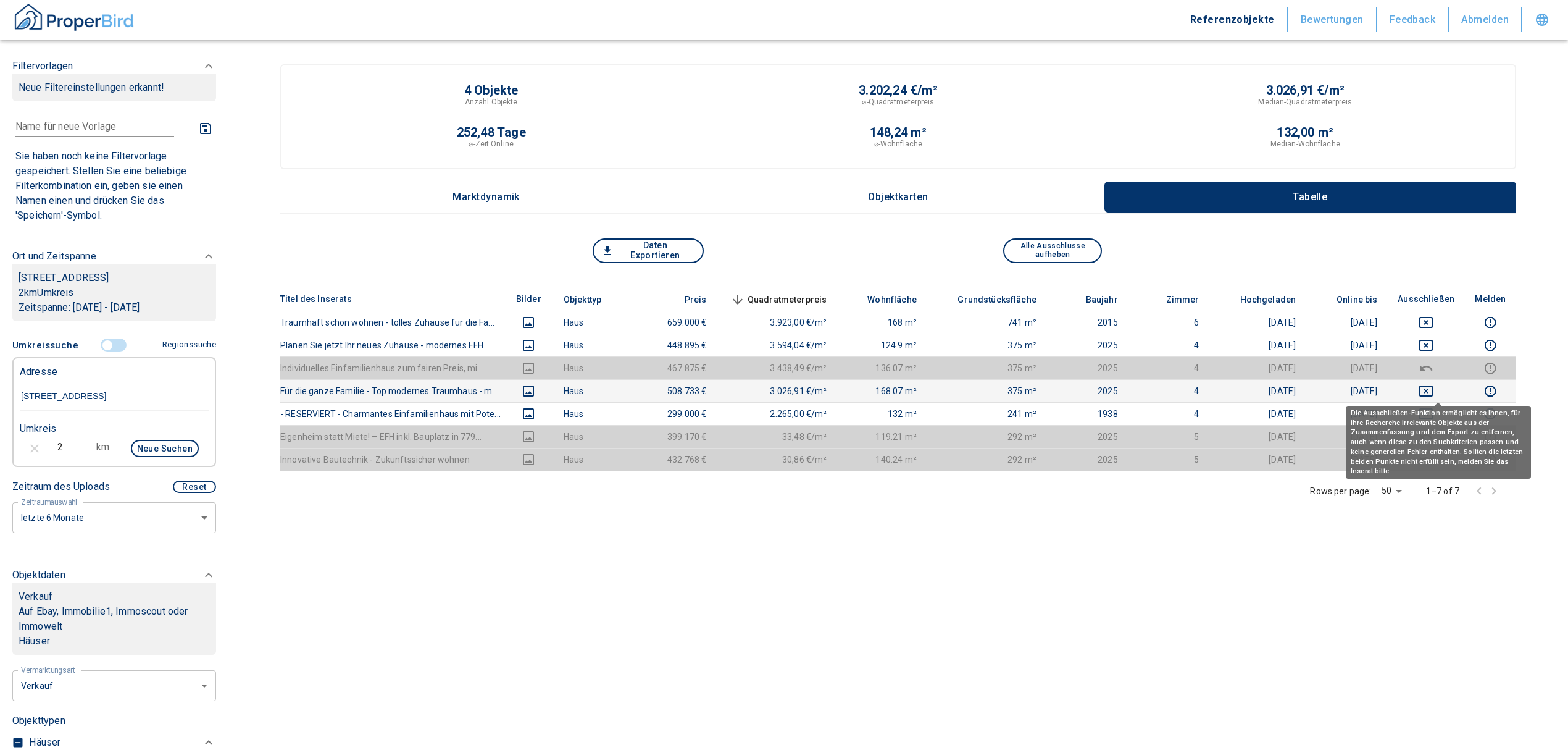
click at [1434, 389] on icon "deselect this listing" at bounding box center [1426, 391] width 15 height 15
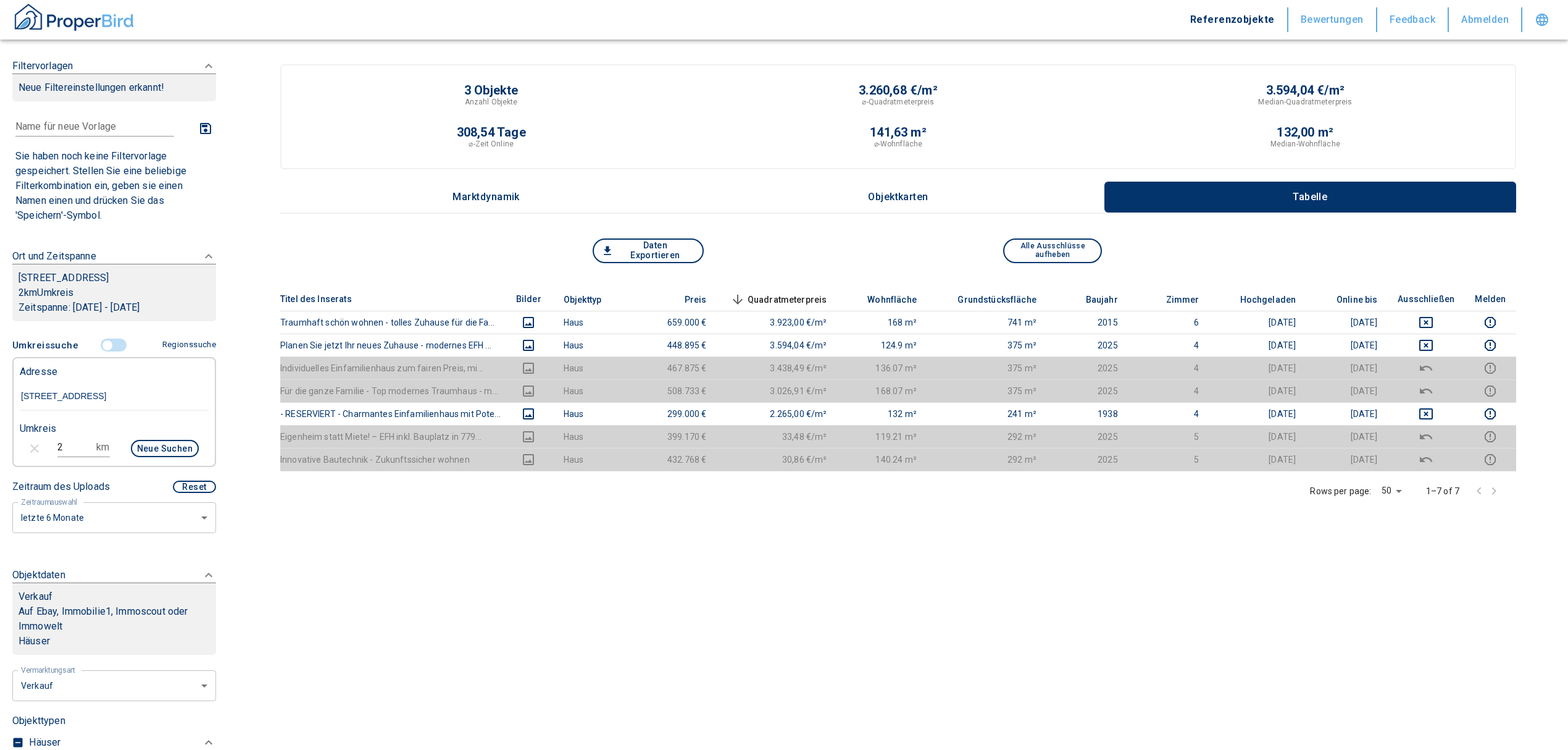
drag, startPoint x: 72, startPoint y: 450, endPoint x: 19, endPoint y: 455, distance: 53.2
click at [32, 452] on div "2 km Neue Suchen" at bounding box center [104, 449] width 189 height 29
type input "3"
click at [159, 443] on button "Neue Suchen" at bounding box center [165, 448] width 68 height 17
type input "2020"
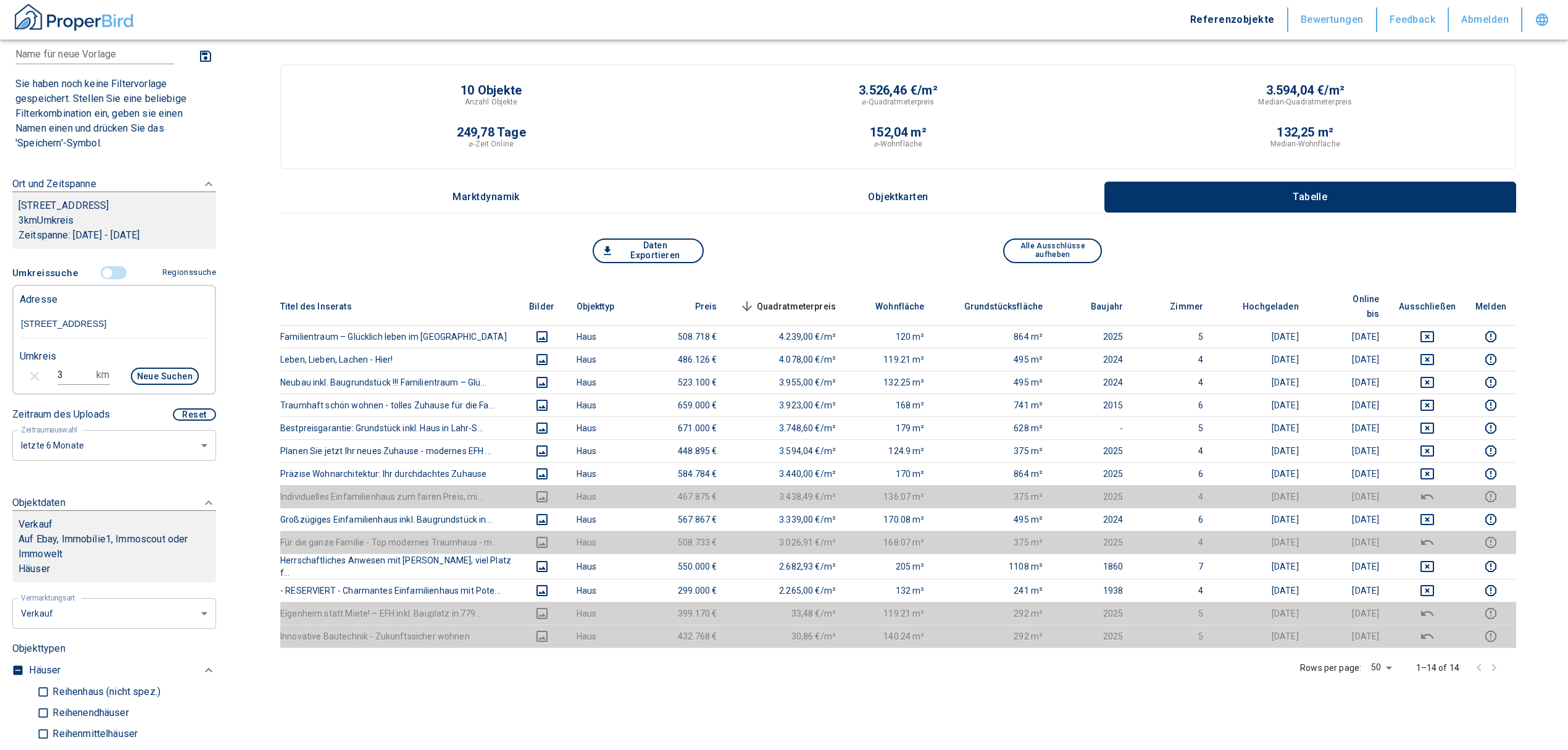
scroll to position [164, 0]
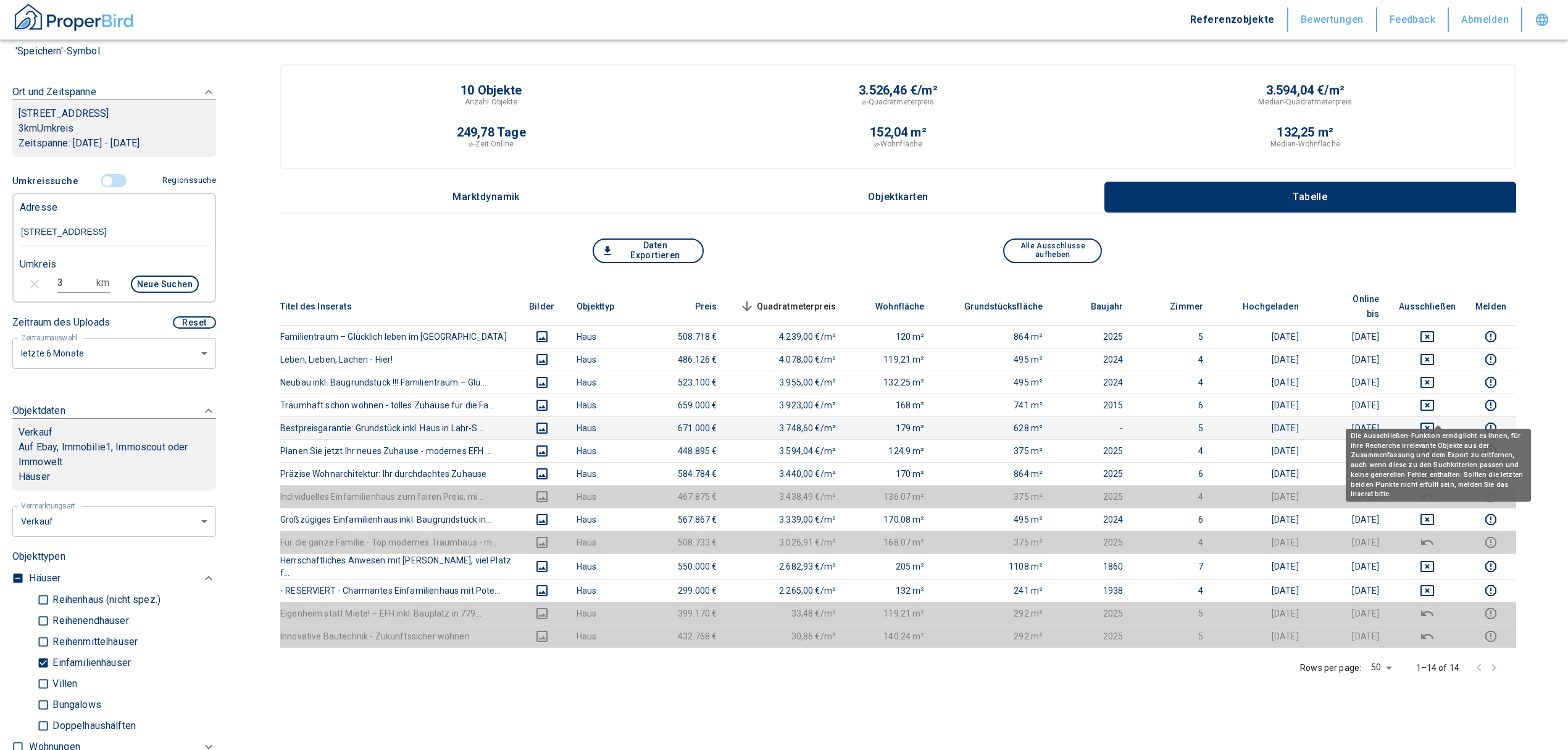
click at [1435, 421] on icon "deselect this listing" at bounding box center [1428, 429] width 15 height 15
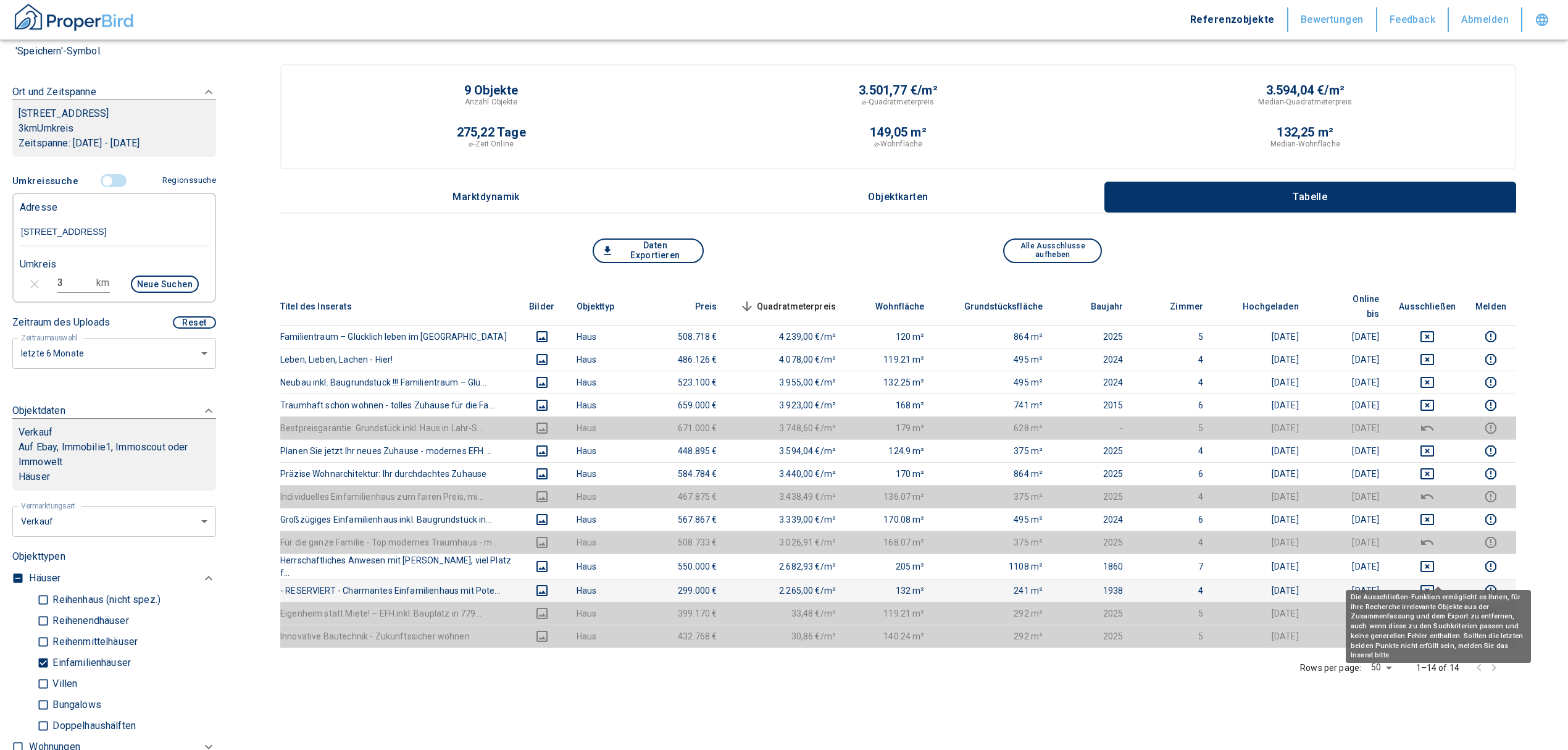
click at [1433, 583] on icon "deselect this listing" at bounding box center [1428, 591] width 15 height 15
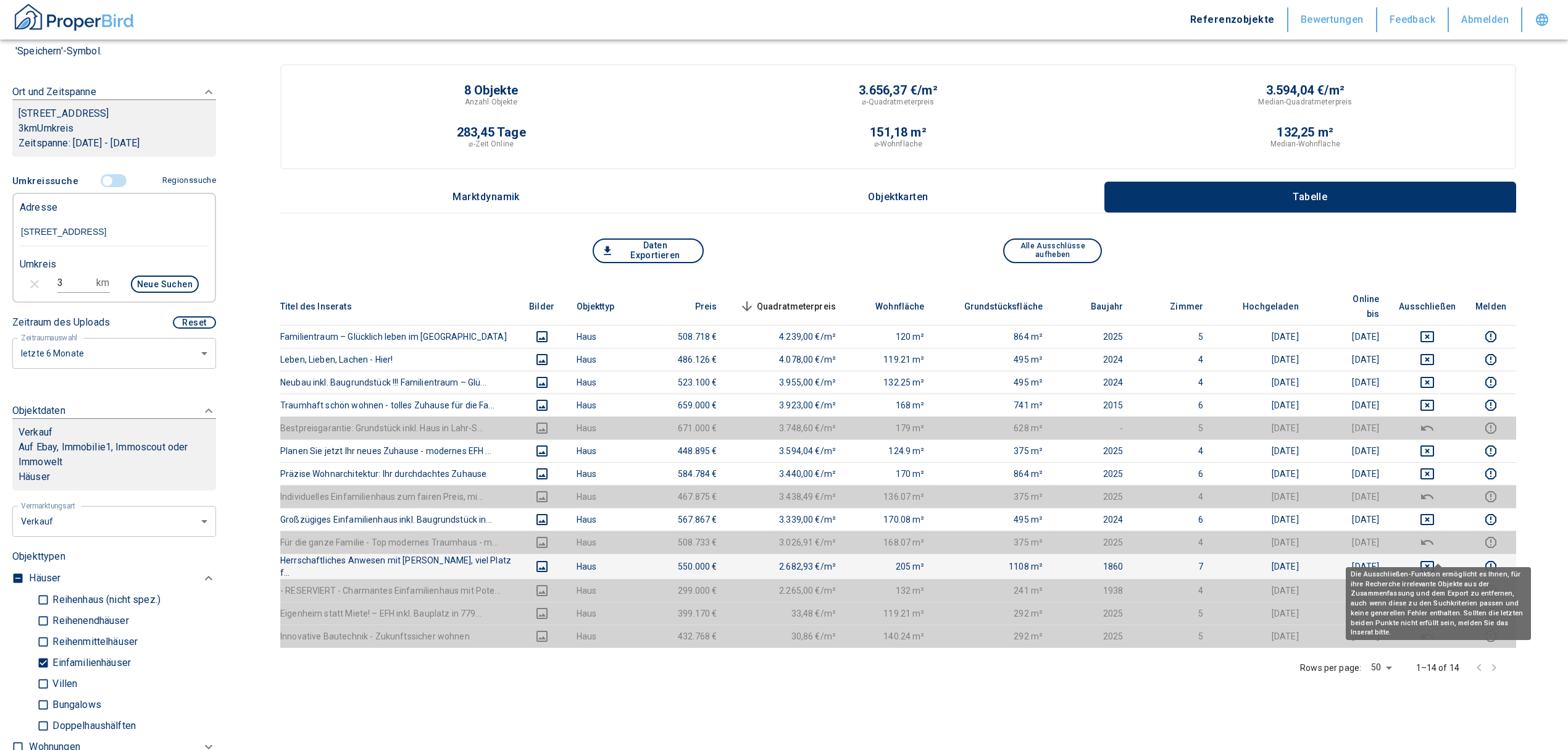
click at [1435, 559] on icon "deselect this listing" at bounding box center [1428, 567] width 15 height 15
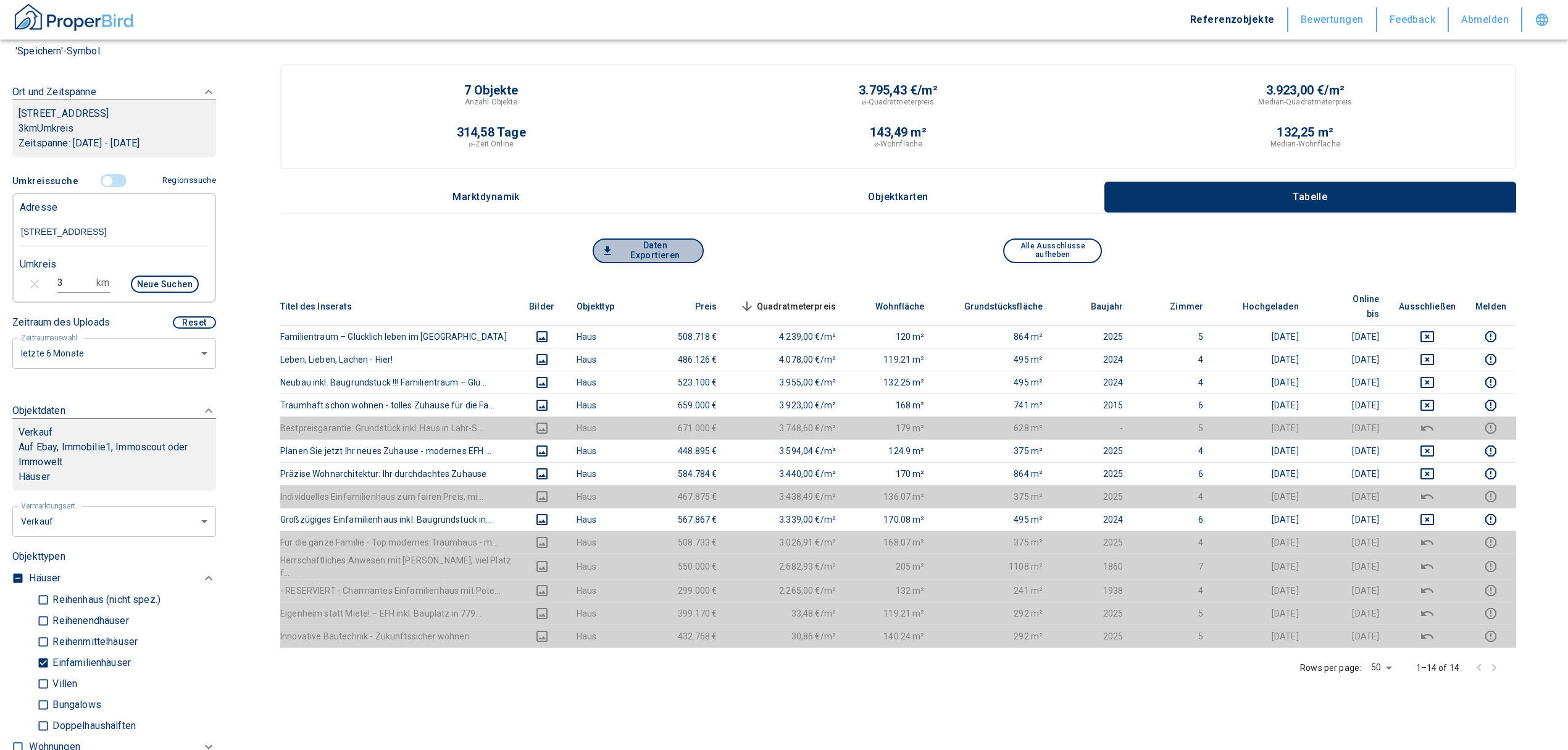
click at [662, 247] on button "Daten Exportieren" at bounding box center [648, 251] width 111 height 25
click at [1149, 92] on div "3.923,00 €/m²" at bounding box center [1306, 90] width 407 height 12
click at [649, 247] on button "Daten Exportieren" at bounding box center [648, 251] width 111 height 25
click at [1195, 128] on div "132,25 m²" at bounding box center [1306, 132] width 407 height 12
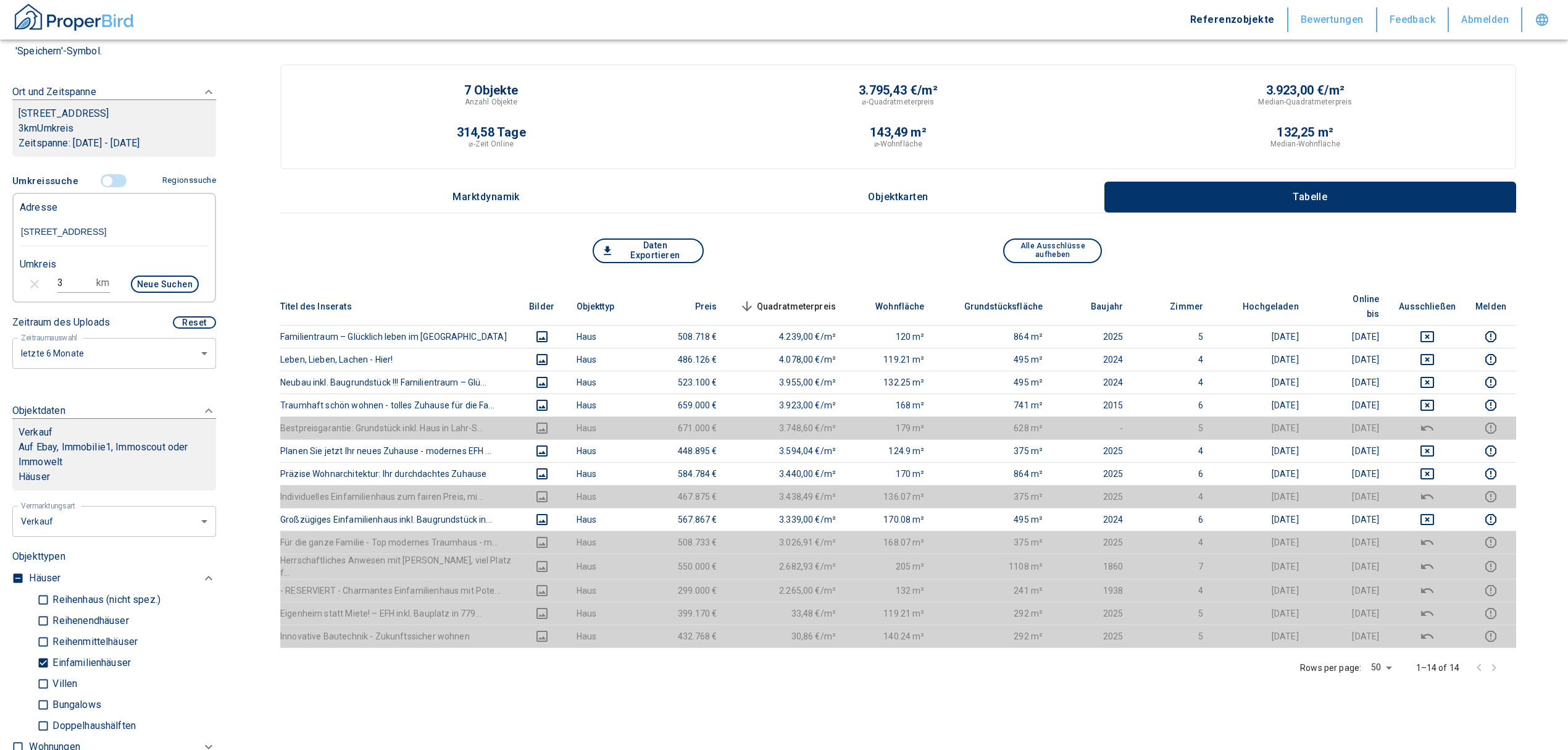
click at [1147, 102] on div "Median-Quadratmeterpreis" at bounding box center [1306, 102] width 407 height 11
drag, startPoint x: 1115, startPoint y: 124, endPoint x: 1102, endPoint y: 124, distance: 13.0
click at [1115, 122] on div "7 Objekte Anzahl Objekte 3.795,43 €/m² ⌀-Quadratmeterpreis 3.923,00 €/m² Median…" at bounding box center [898, 125] width 1221 height 84
drag, startPoint x: 798, startPoint y: 226, endPoint x: 781, endPoint y: 228, distance: 17.1
click at [798, 226] on div "7 Objekte Anzahl Objekte 3.795,43 €/m² ⌀-Quadratmeterpreis 3.923,00 €/m² Median…" at bounding box center [898, 438] width 1236 height 747
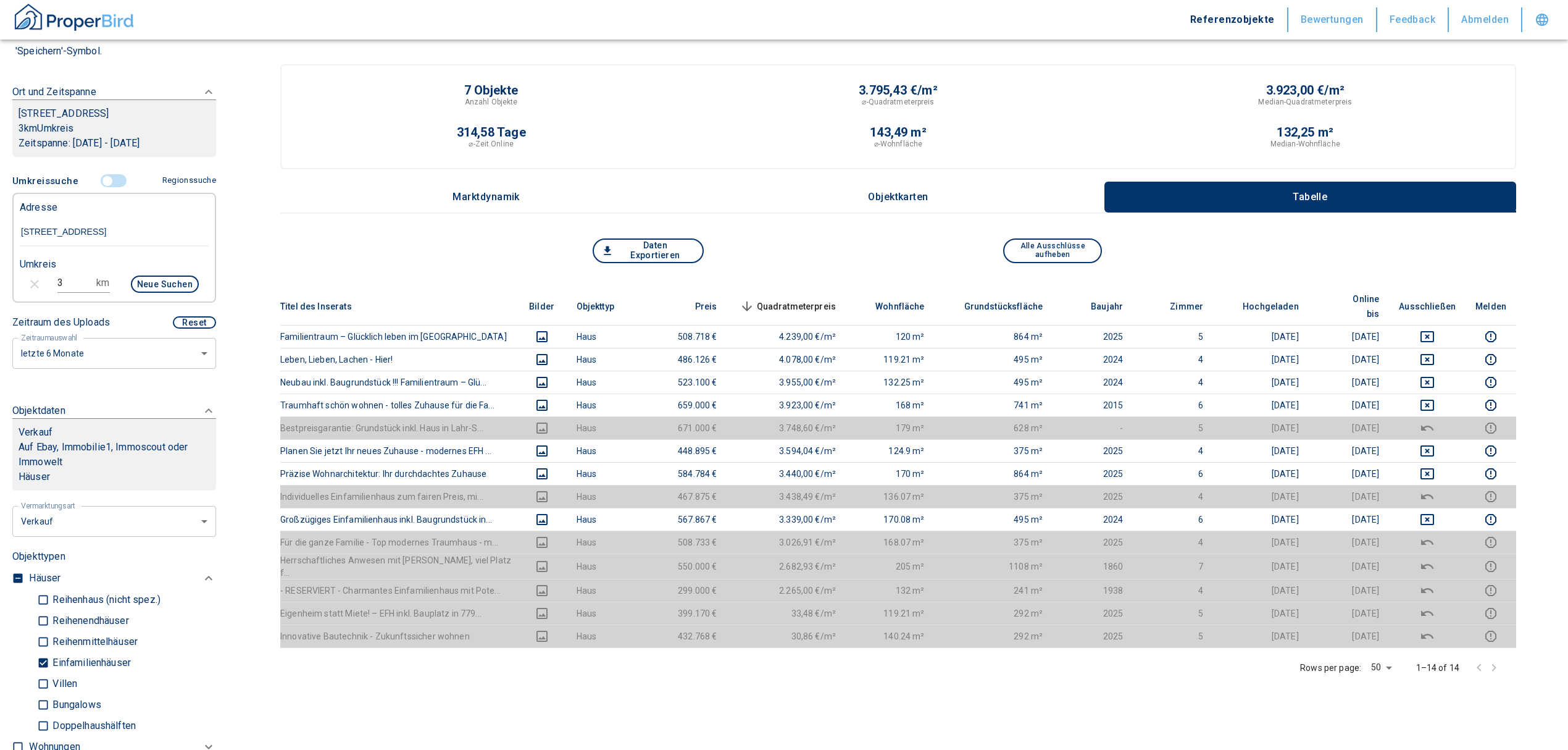
click at [661, 241] on button "Daten Exportieren" at bounding box center [648, 251] width 111 height 25
click at [647, 248] on button "Daten Exportieren" at bounding box center [648, 251] width 111 height 25
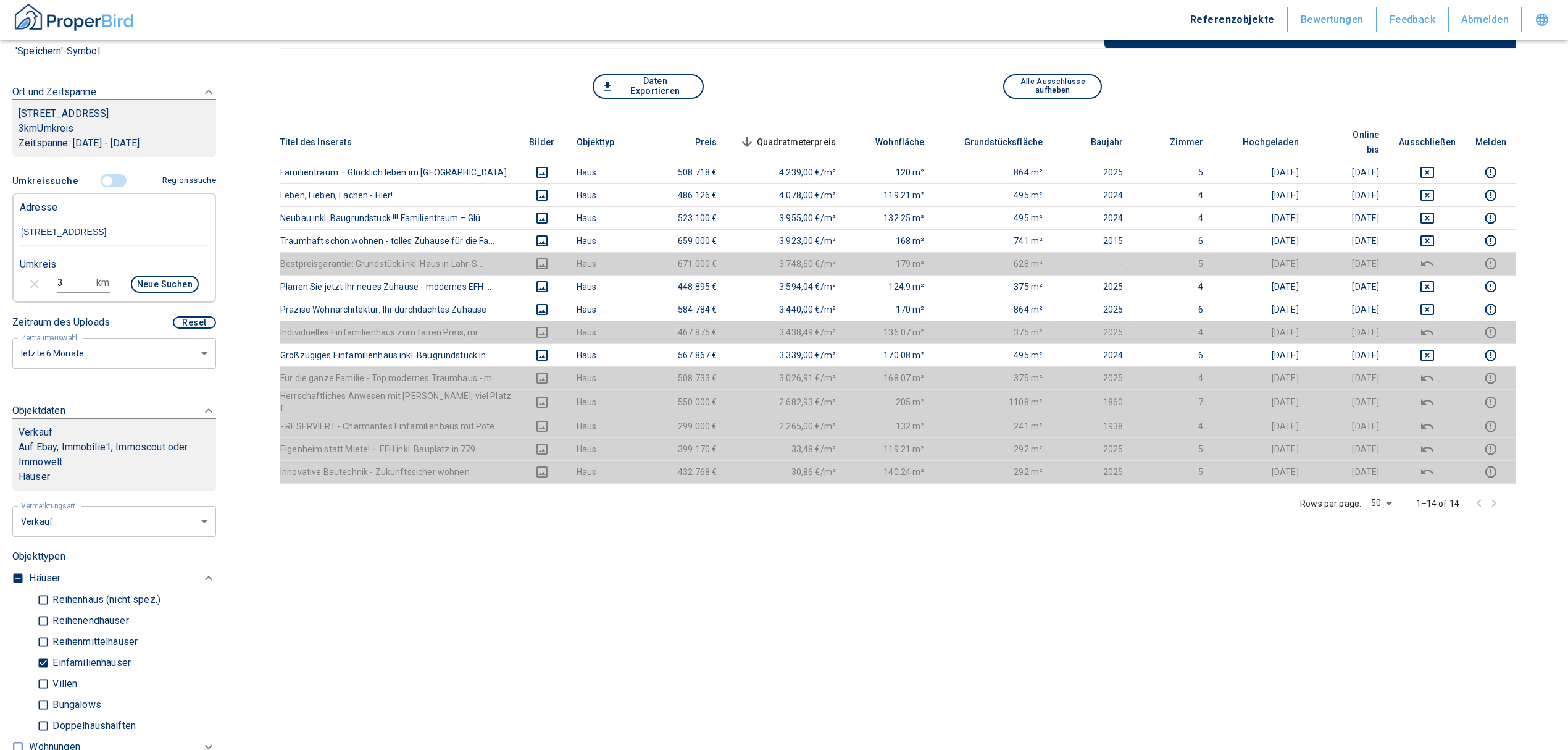
scroll to position [0, 0]
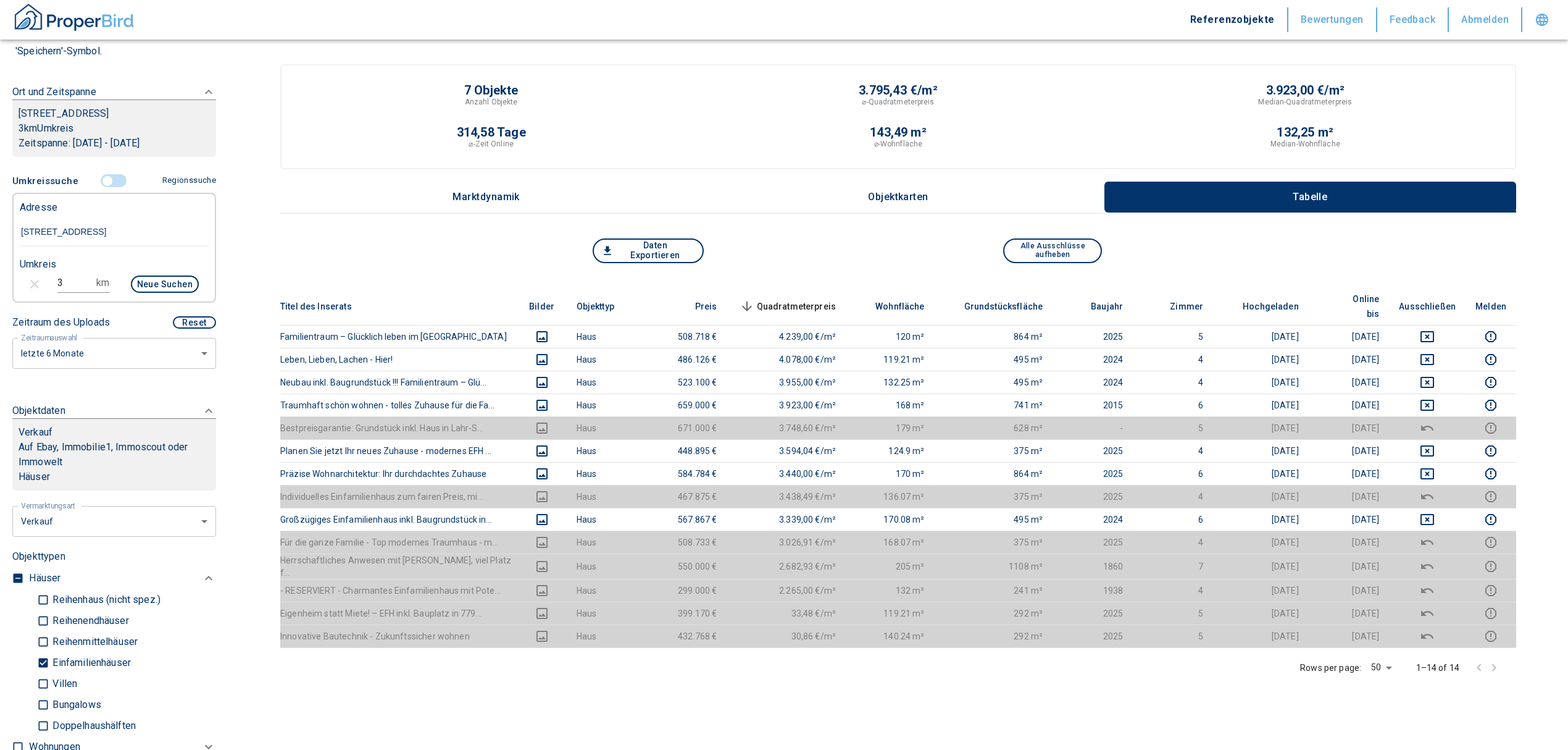
click at [104, 180] on input "controlled" at bounding box center [107, 181] width 37 height 14
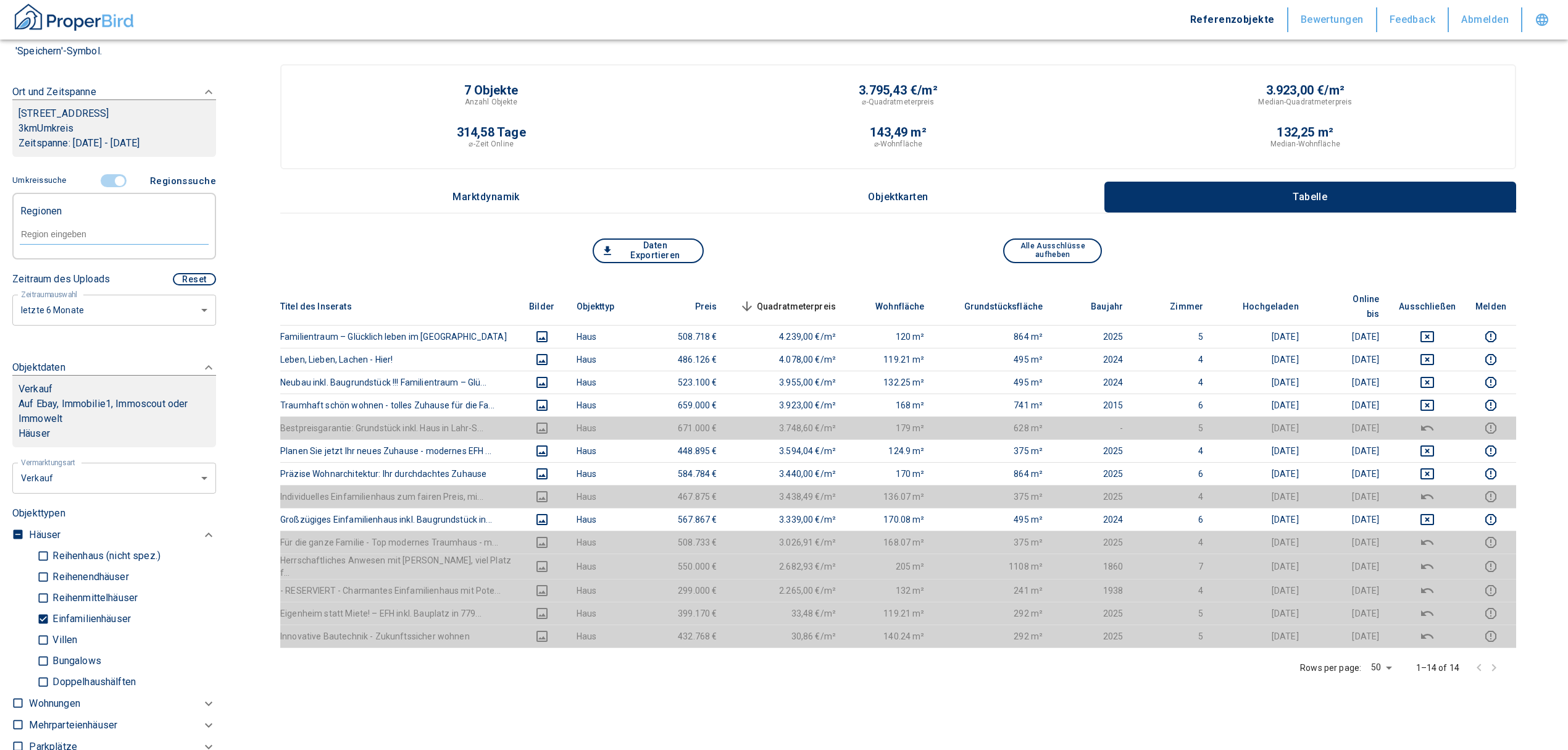
click at [69, 237] on input "text" at bounding box center [114, 234] width 189 height 11
click at [84, 260] on li "77974 [GEOGRAPHIC_DATA]" at bounding box center [107, 261] width 177 height 22
type input "77974"
type input "2020"
type input "77974 [GEOGRAPHIC_DATA]"
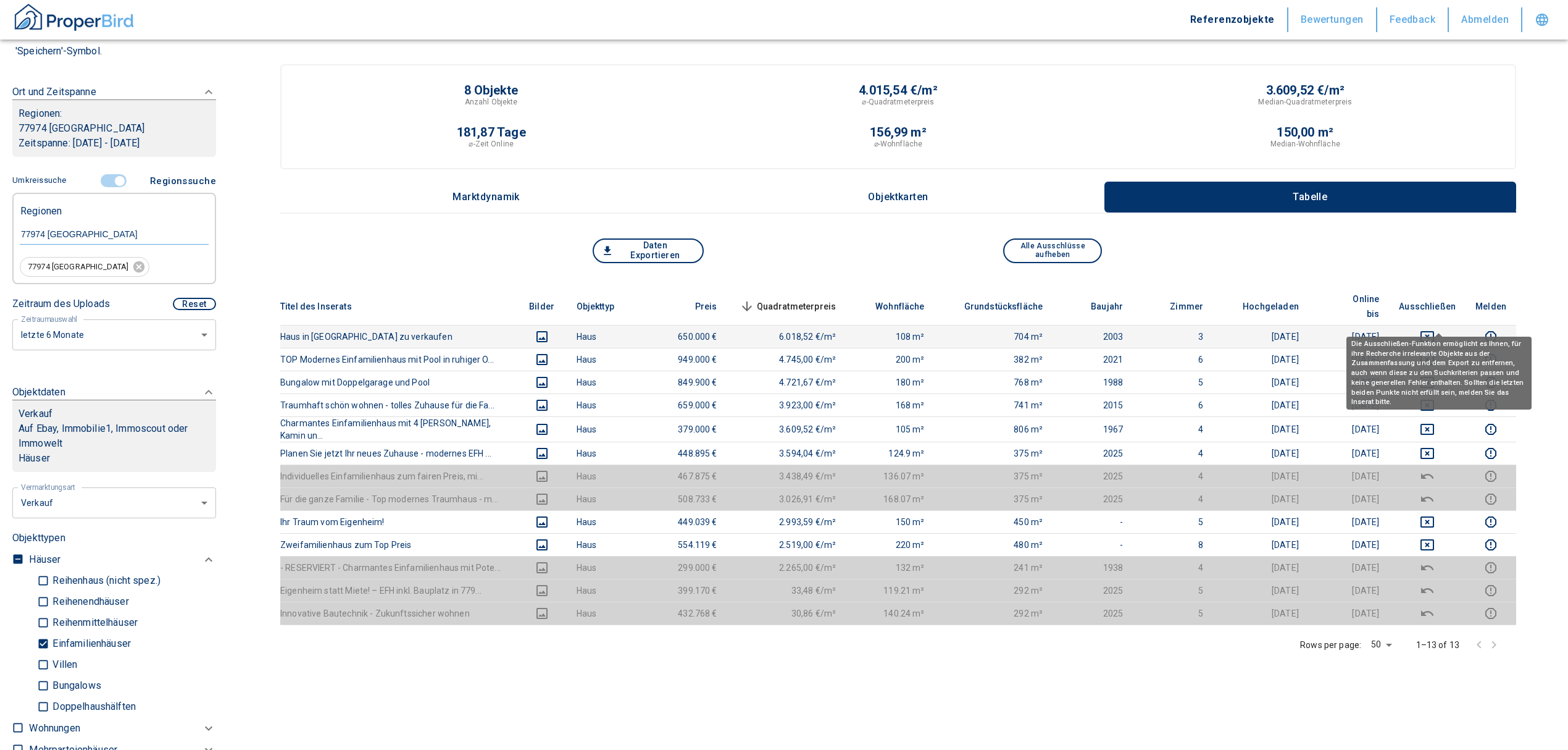
click at [1430, 329] on button "deselect this listing" at bounding box center [1427, 337] width 57 height 15
